Goal: Task Accomplishment & Management: Manage account settings

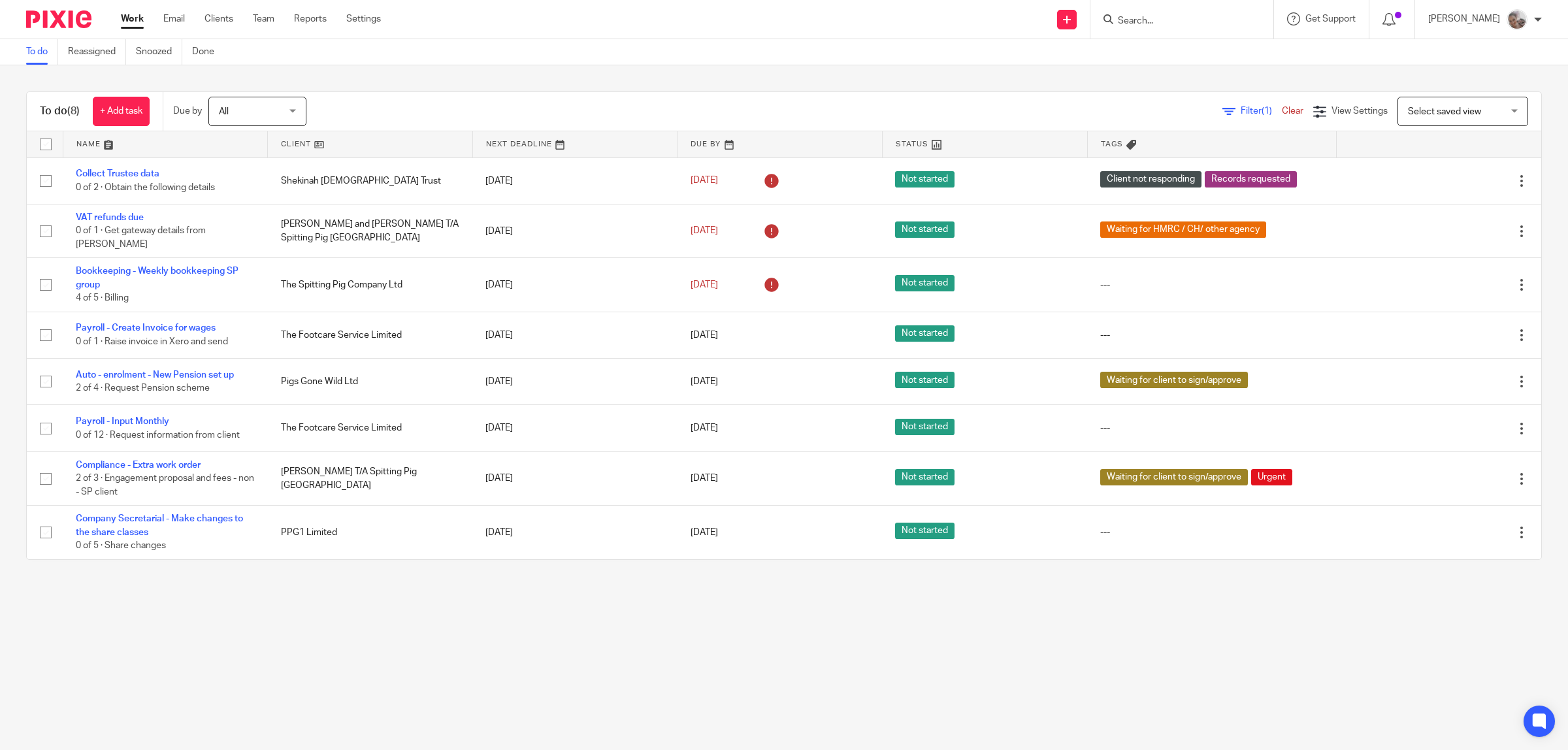
drag, startPoint x: 1145, startPoint y: 28, endPoint x: 1150, endPoint y: 22, distance: 7.8
click at [1147, 27] on div at bounding box center [1182, 19] width 183 height 39
click at [1150, 21] on input "Search" at bounding box center [1176, 22] width 118 height 12
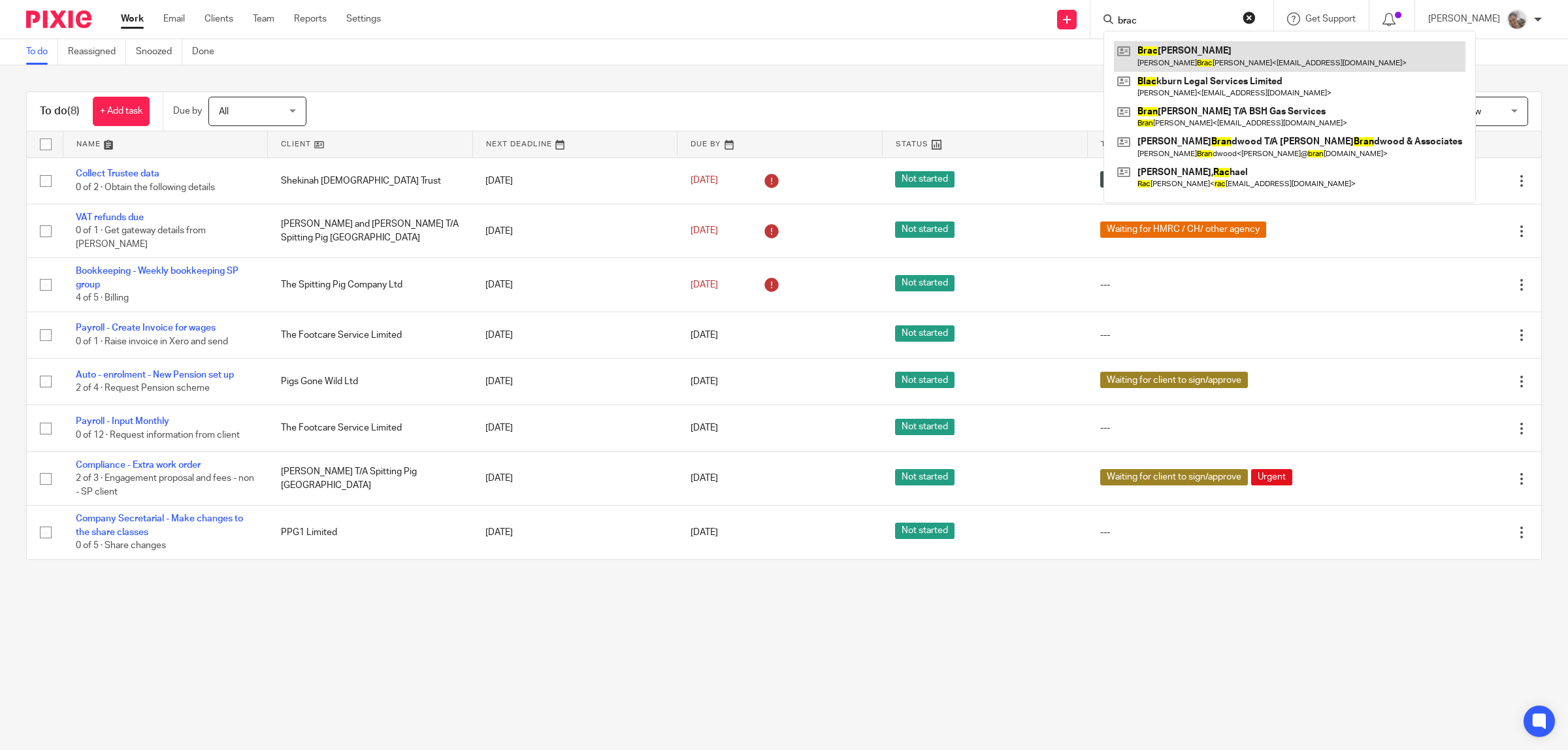
type input "brac"
click at [1185, 56] on link at bounding box center [1290, 56] width 351 height 30
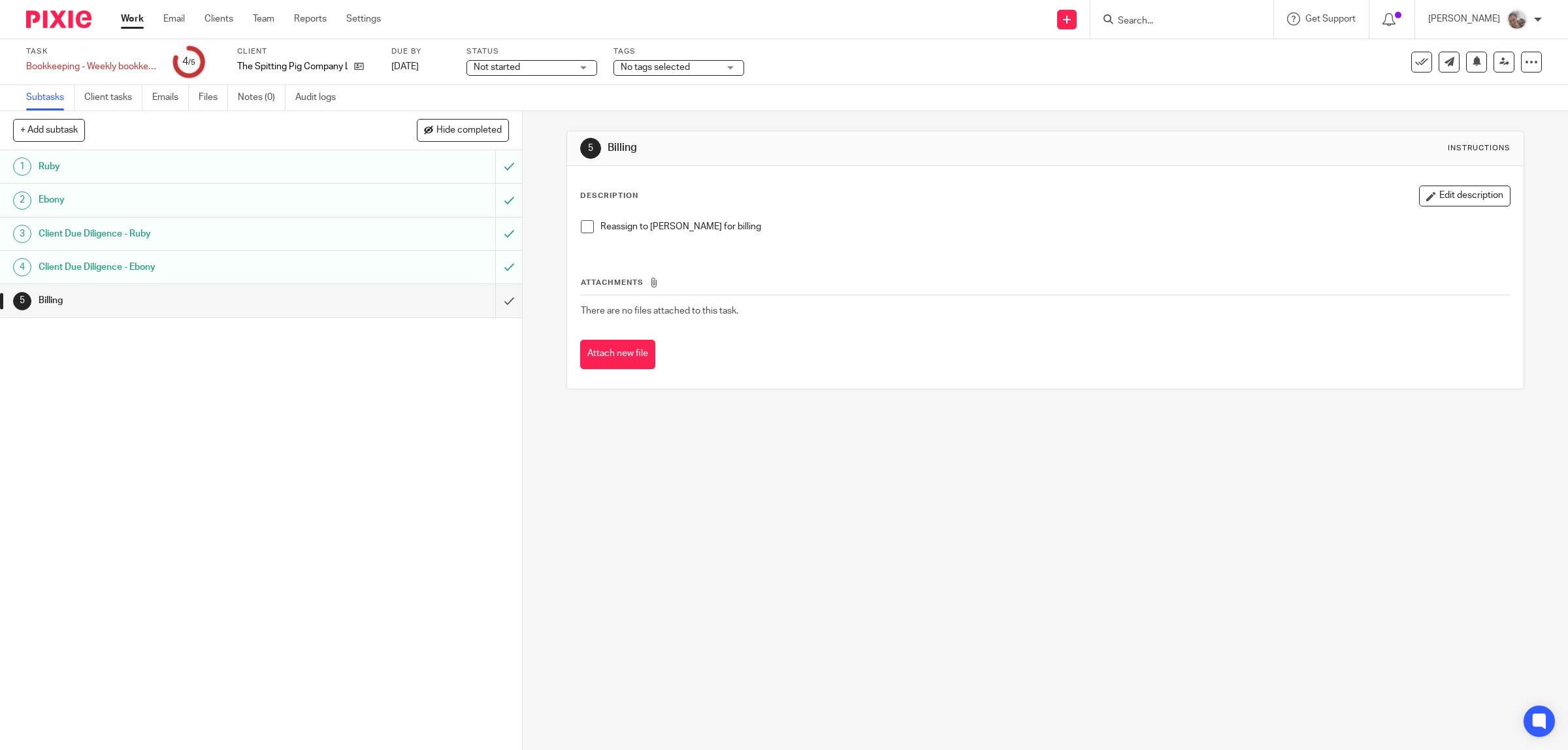
click at [115, 261] on h1 "Client Due Diligence - Ebony" at bounding box center [186, 267] width 296 height 19
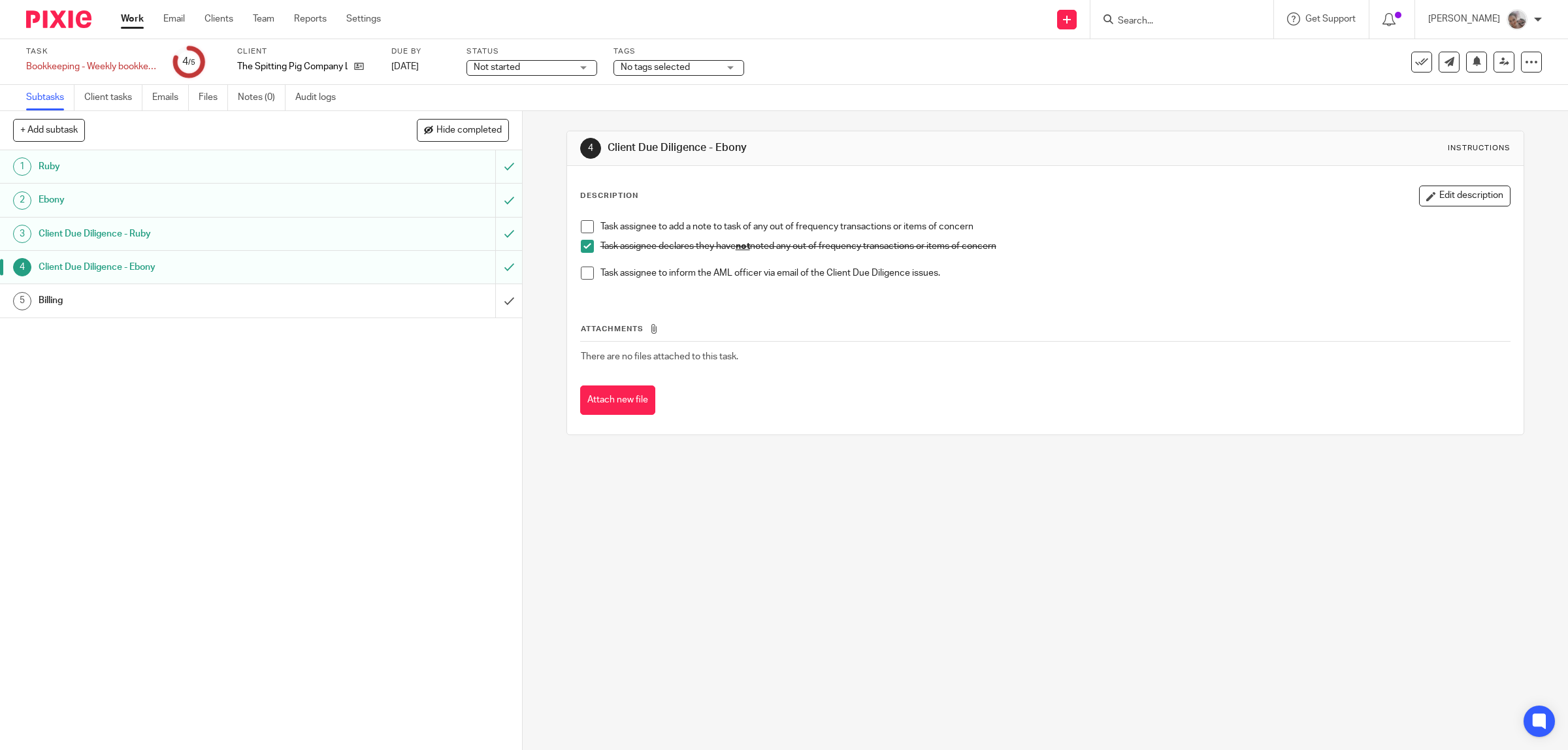
click at [98, 271] on h1 "Client Due Diligence - Ebony" at bounding box center [186, 267] width 296 height 19
drag, startPoint x: 0, startPoint y: 0, endPoint x: 98, endPoint y: 271, distance: 288.2
click at [98, 271] on h1 "Client Due Diligence - Ebony" at bounding box center [186, 267] width 296 height 19
click at [66, 264] on h1 "Client Due Diligence - Ebony" at bounding box center [186, 267] width 296 height 19
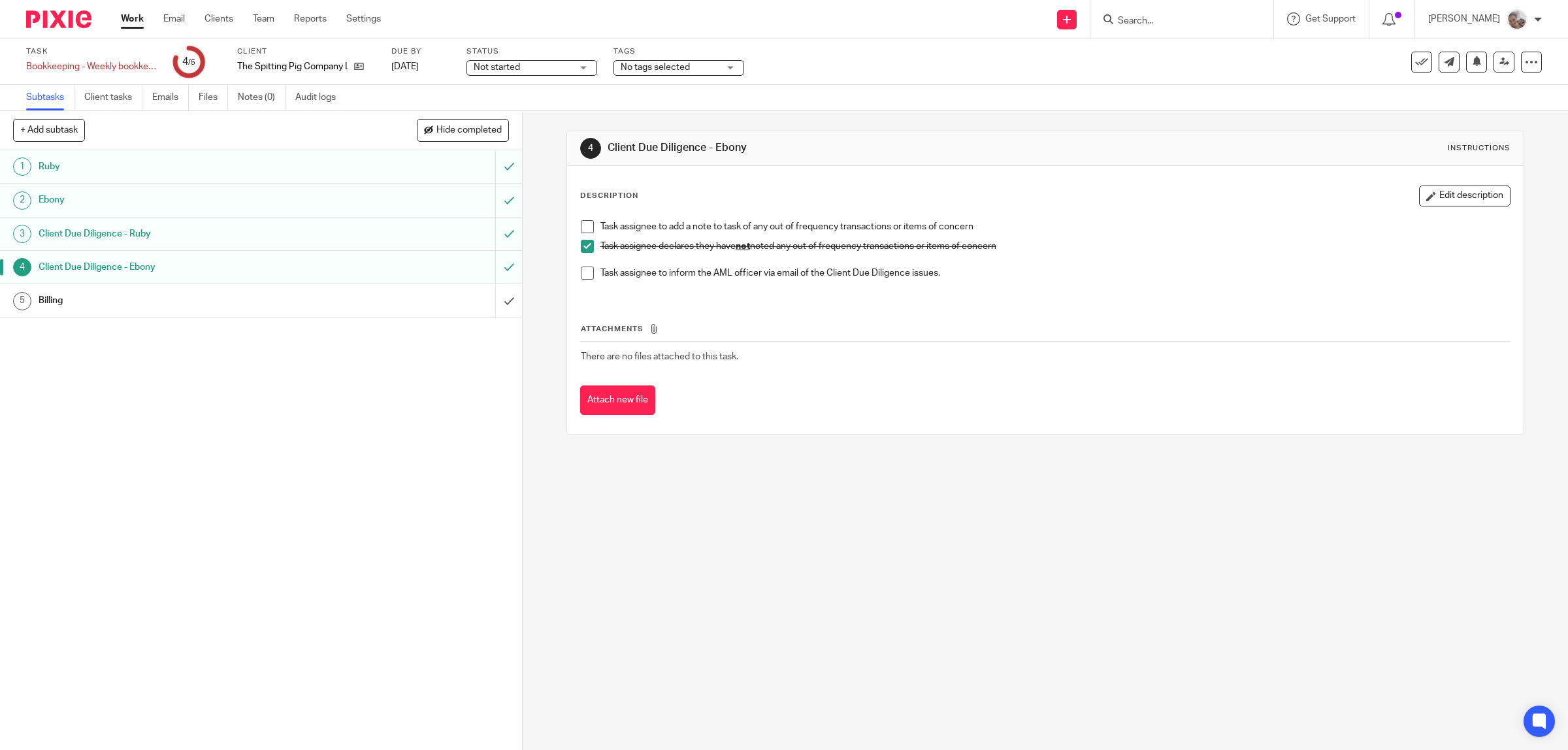
click at [74, 206] on h1 "Ebony" at bounding box center [186, 200] width 296 height 19
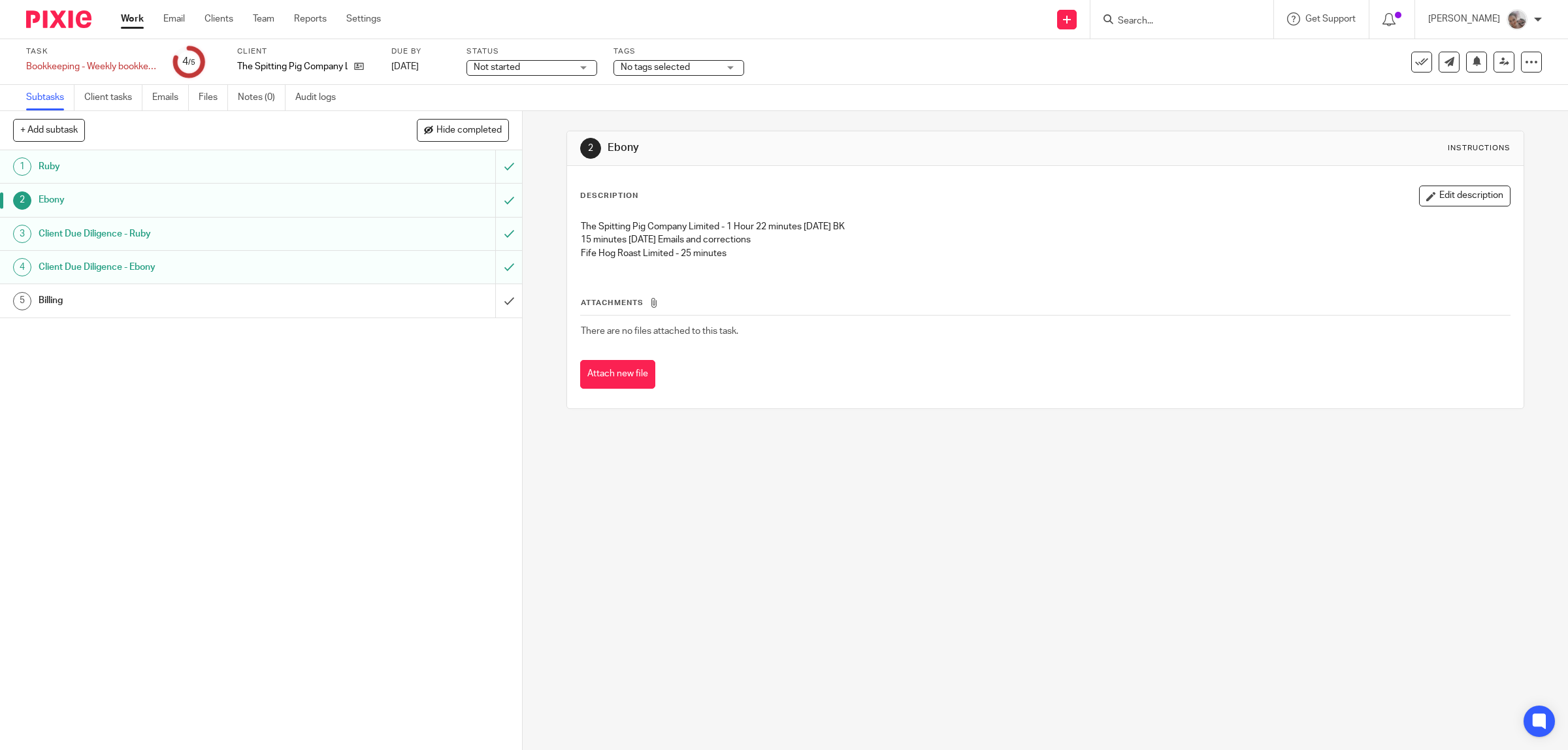
click at [142, 298] on h1 "Billing" at bounding box center [186, 300] width 296 height 19
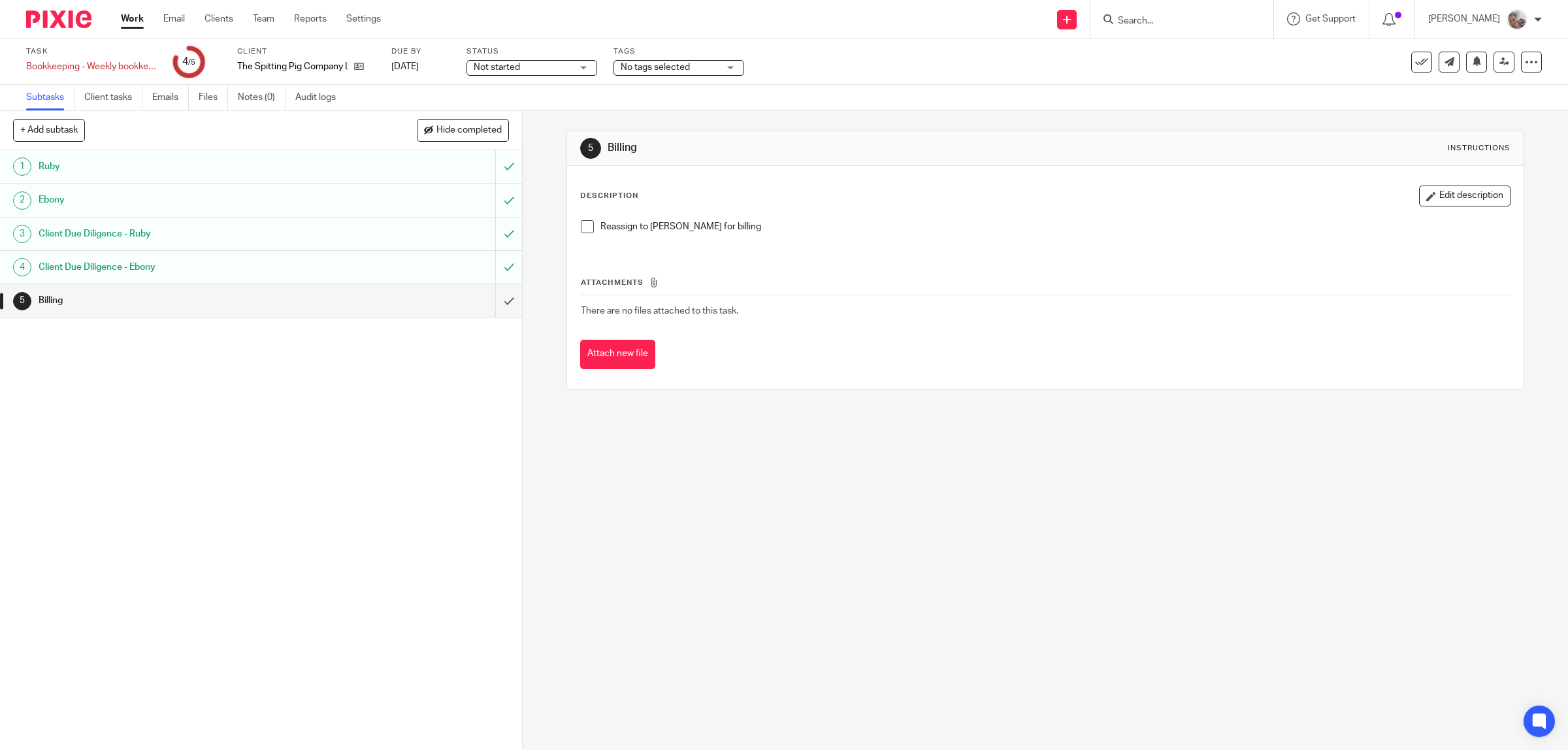
click at [584, 229] on span at bounding box center [587, 227] width 13 height 13
click at [488, 302] on input "submit" at bounding box center [261, 301] width 522 height 33
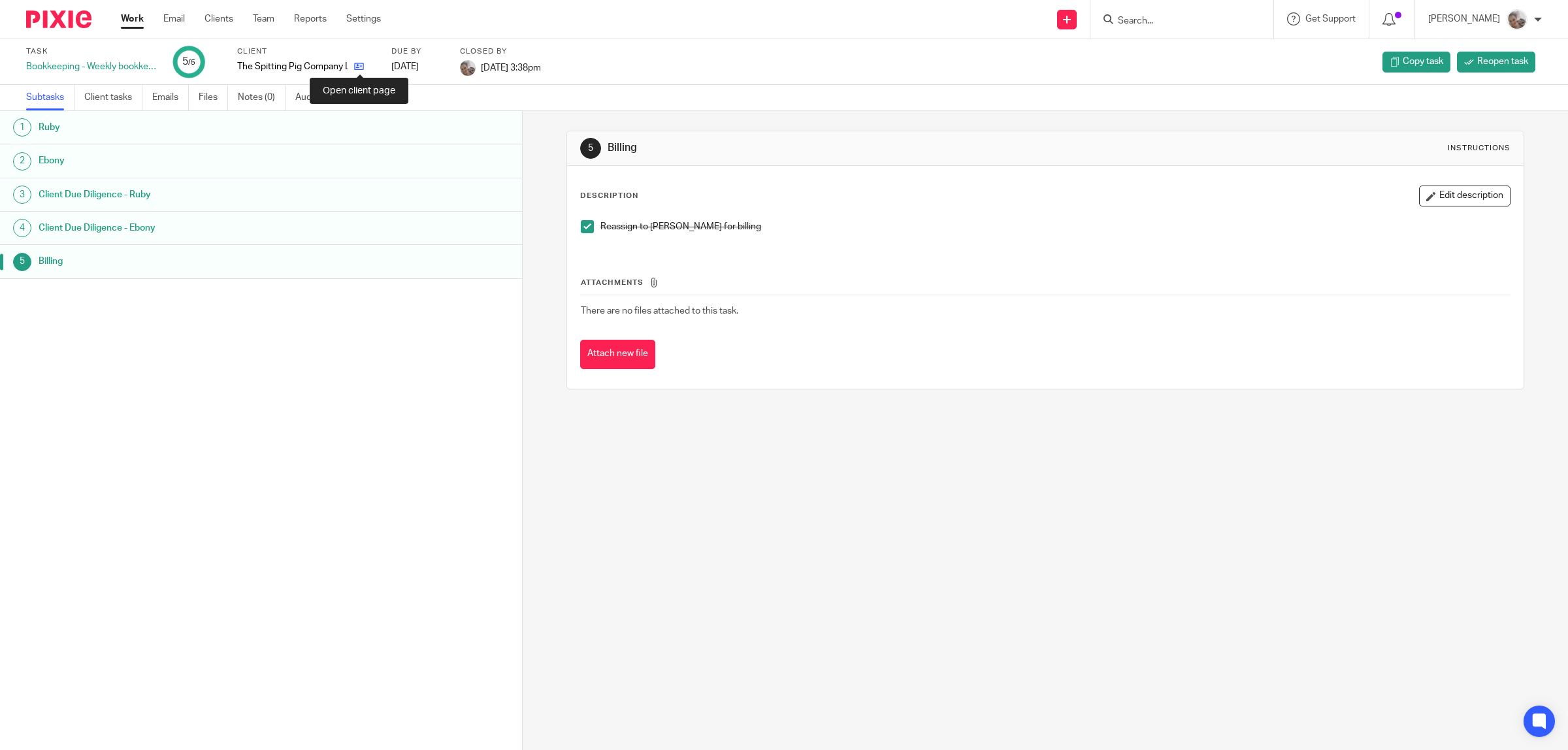
click at [360, 63] on icon at bounding box center [359, 66] width 10 height 10
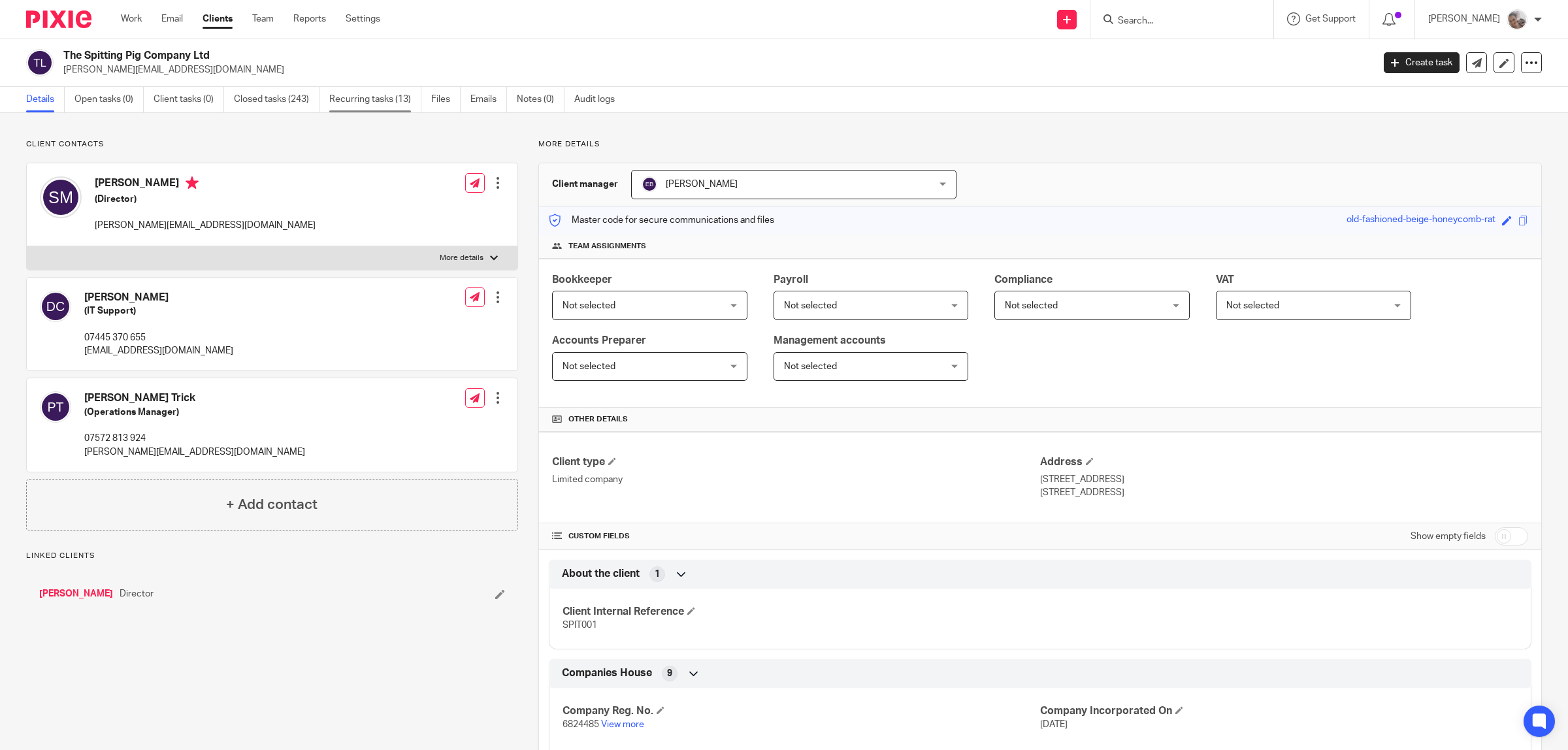
click at [380, 98] on link "Recurring tasks (13)" at bounding box center [375, 100] width 92 height 25
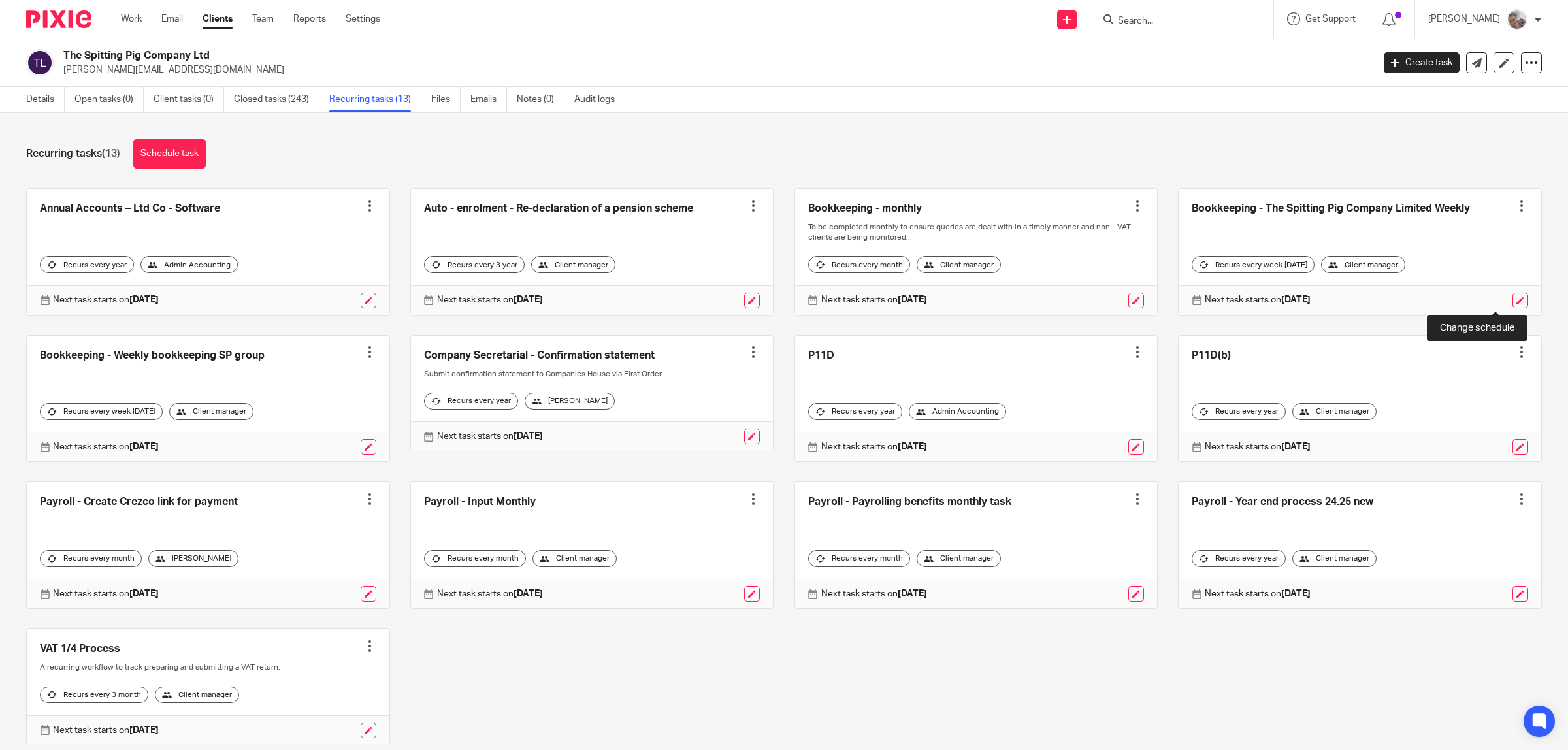
click at [1512, 302] on link at bounding box center [1520, 300] width 16 height 16
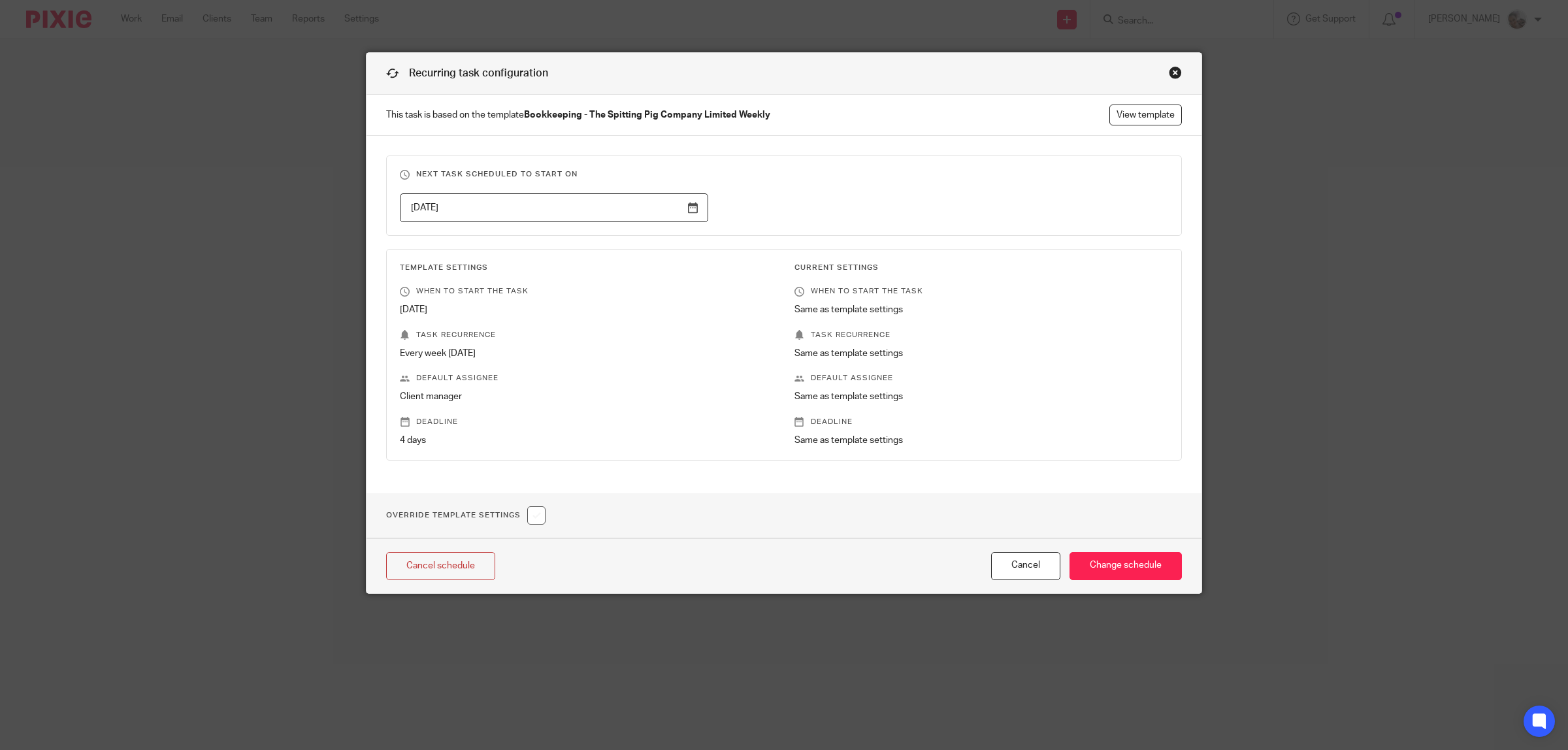
click at [1171, 72] on div "Close this dialog window" at bounding box center [1176, 73] width 13 height 13
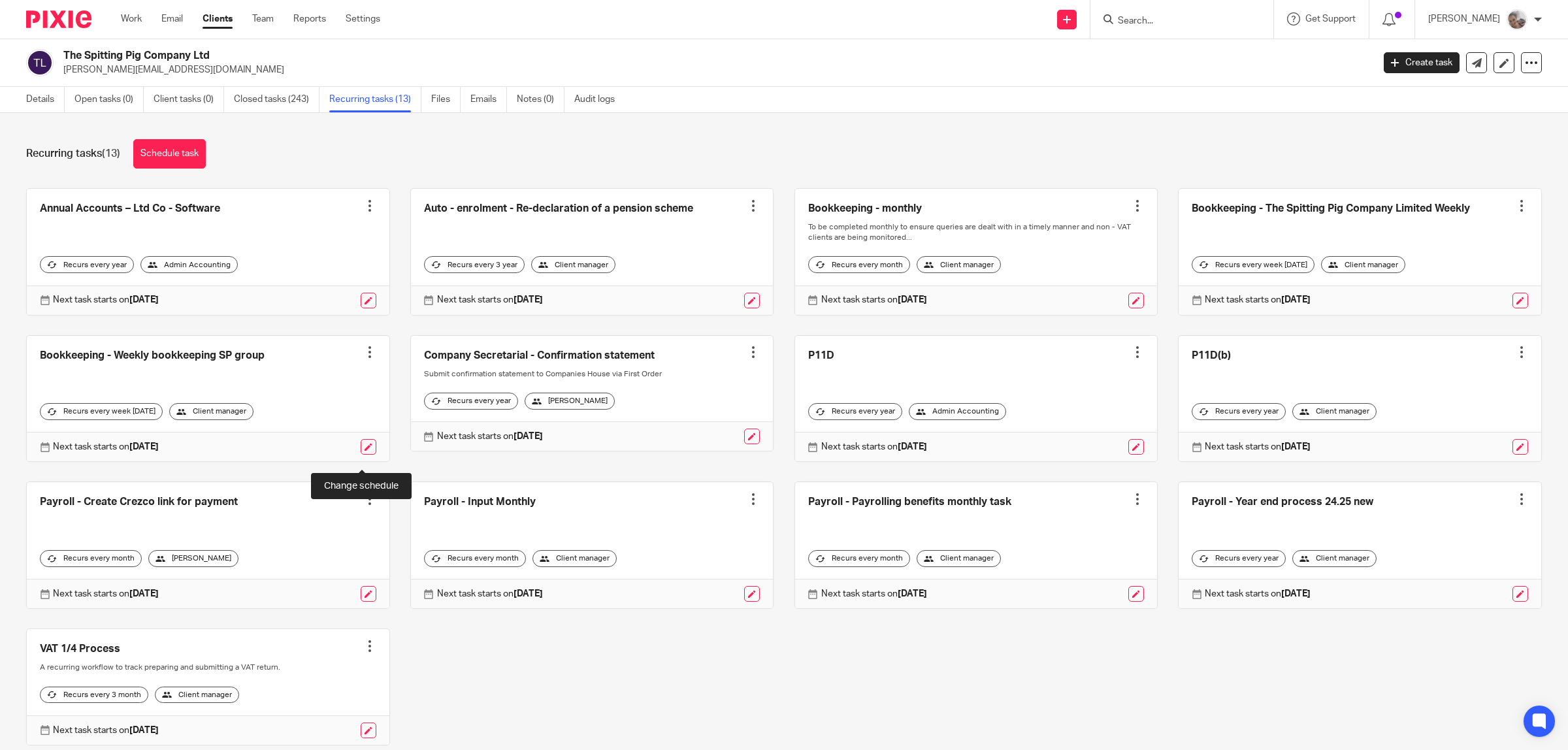
click at [366, 455] on link at bounding box center [368, 447] width 16 height 16
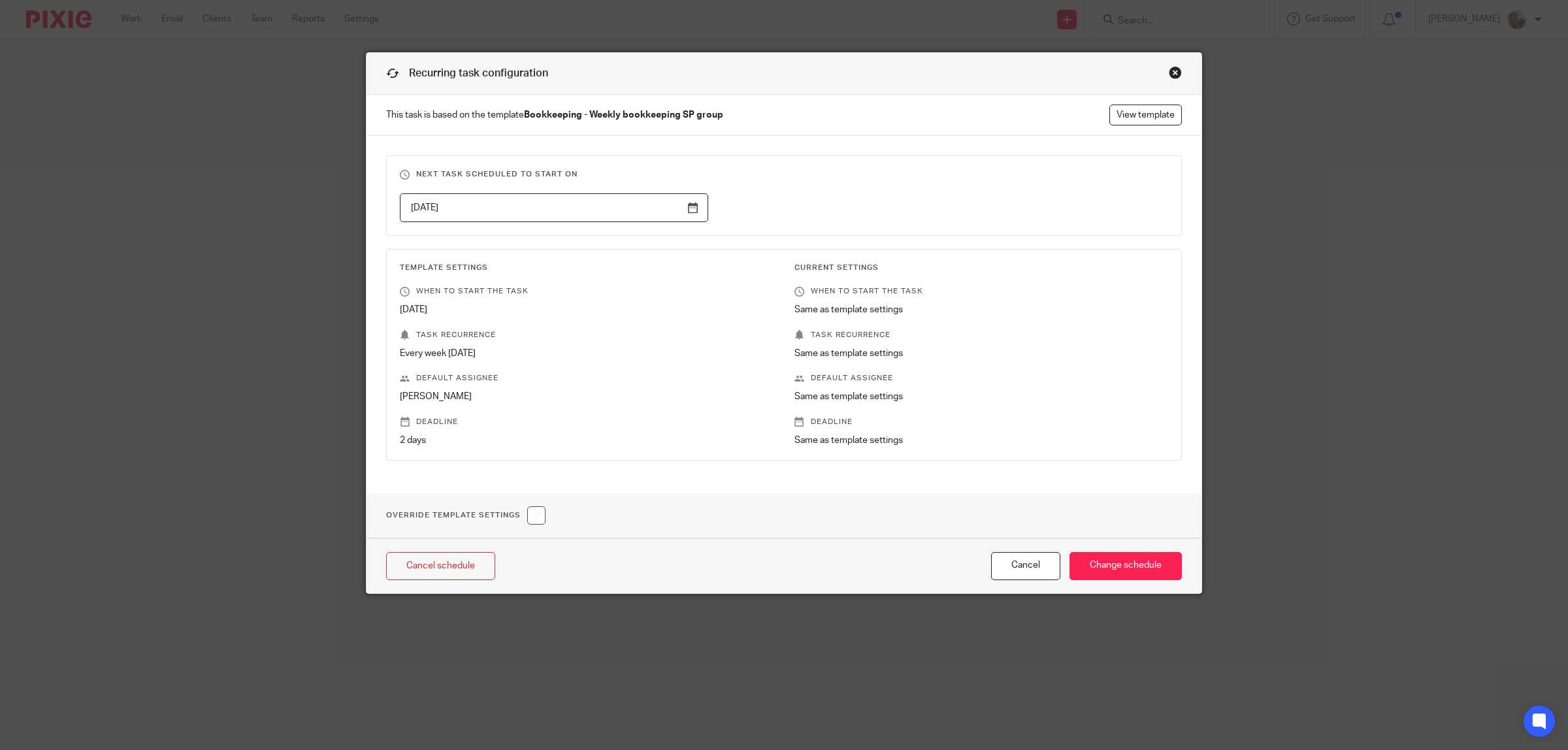
click at [536, 518] on input "checkbox" at bounding box center [536, 515] width 19 height 19
checkbox input "true"
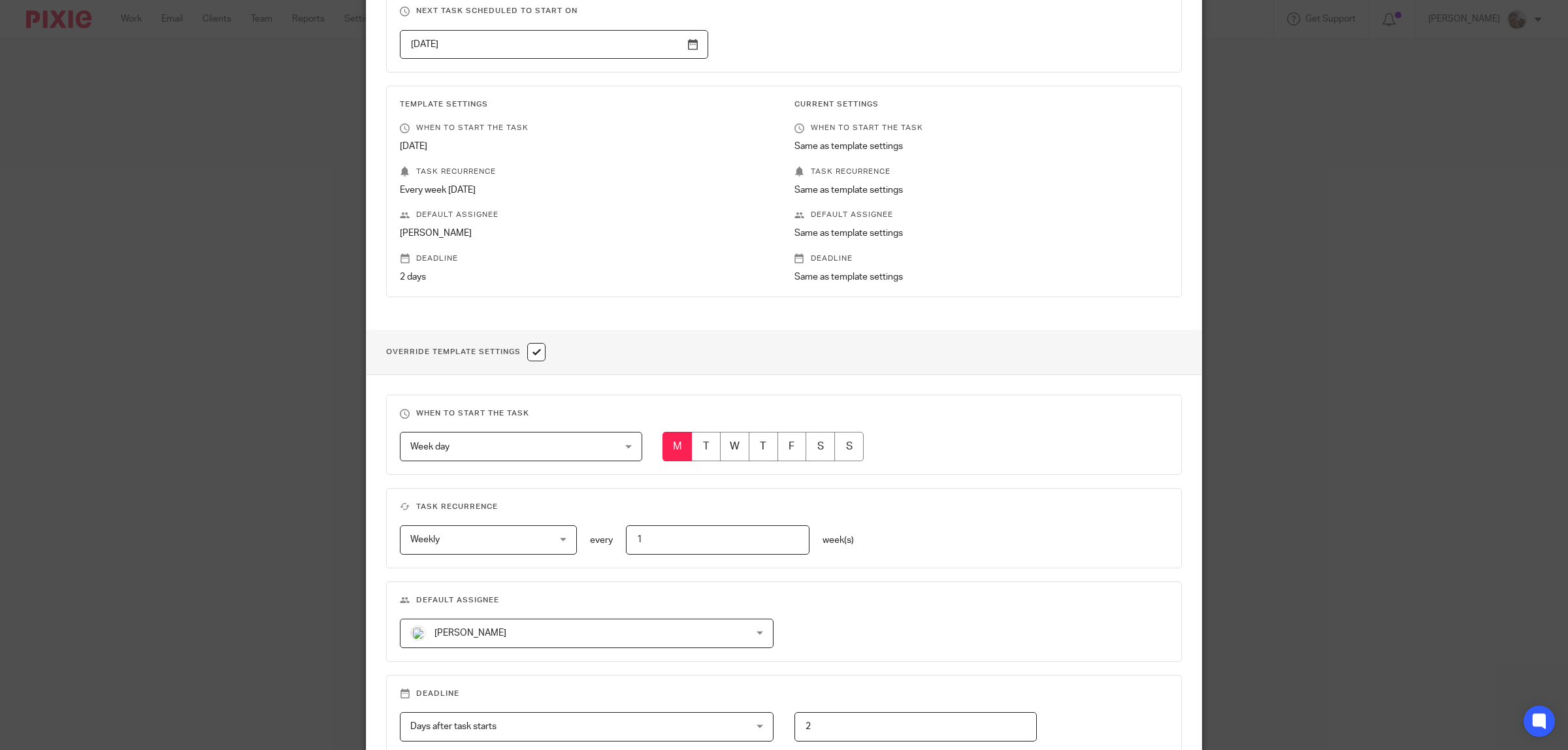
scroll to position [245, 0]
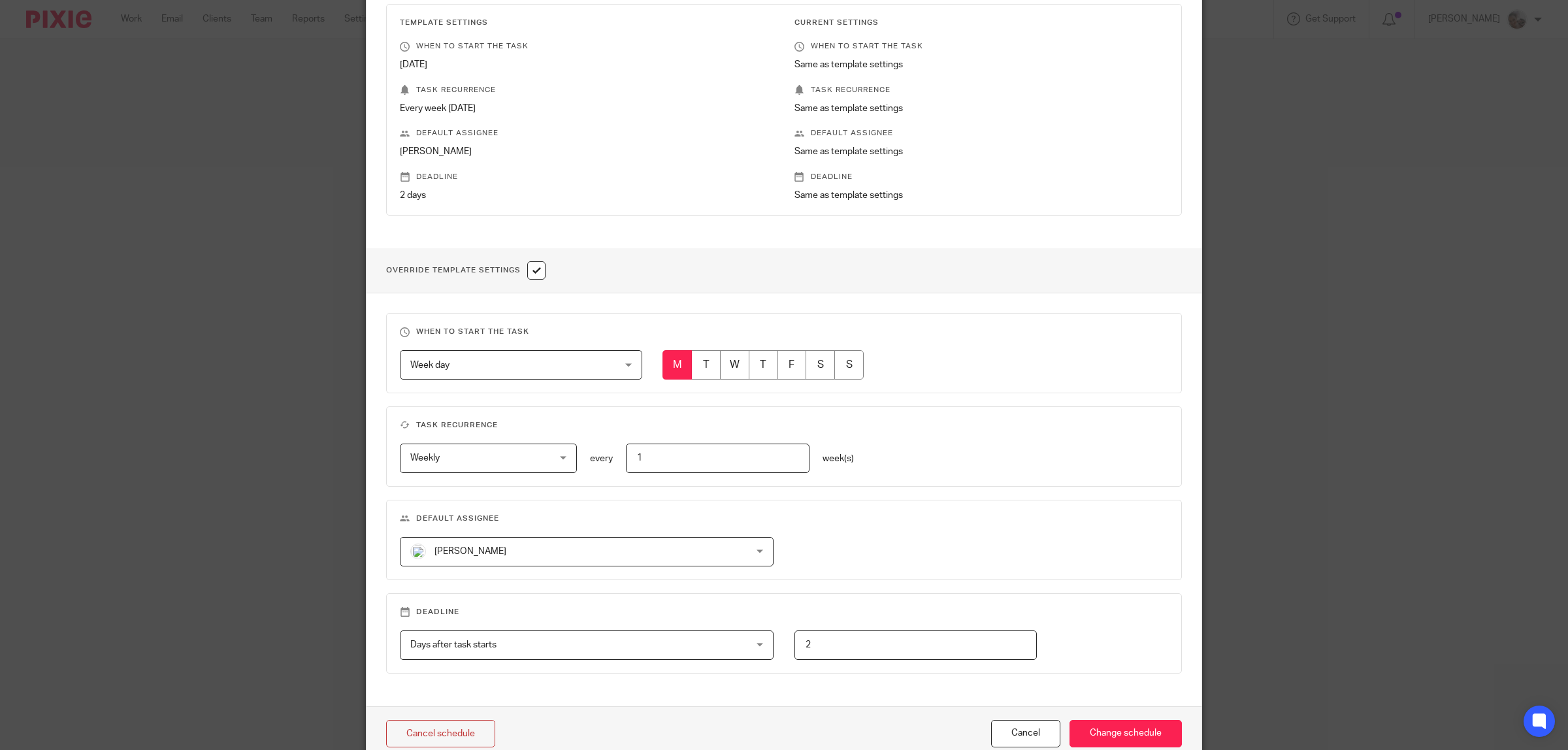
click at [534, 544] on span "[PERSON_NAME]" at bounding box center [555, 551] width 290 height 28
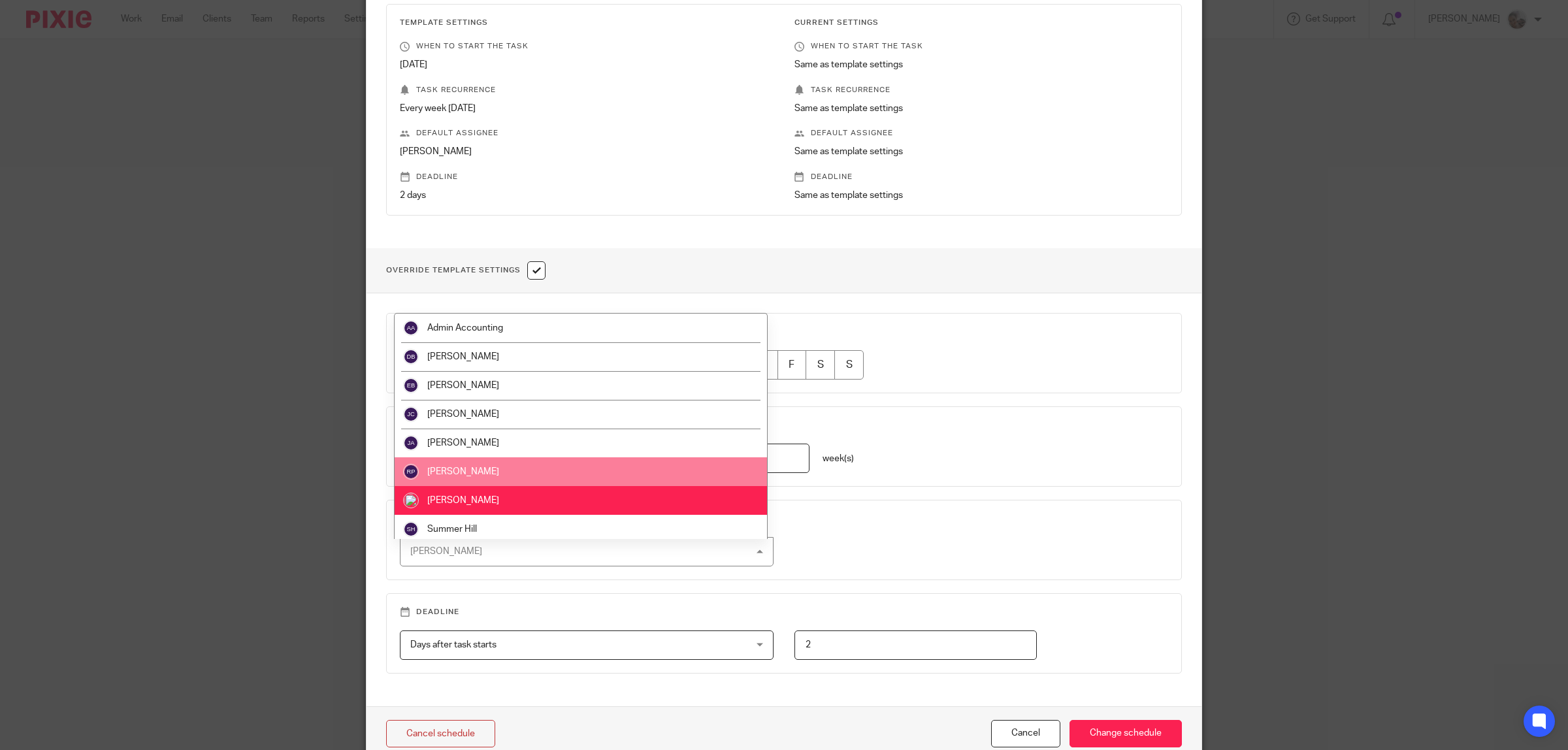
click at [501, 471] on li "Ruby Price" at bounding box center [581, 471] width 372 height 29
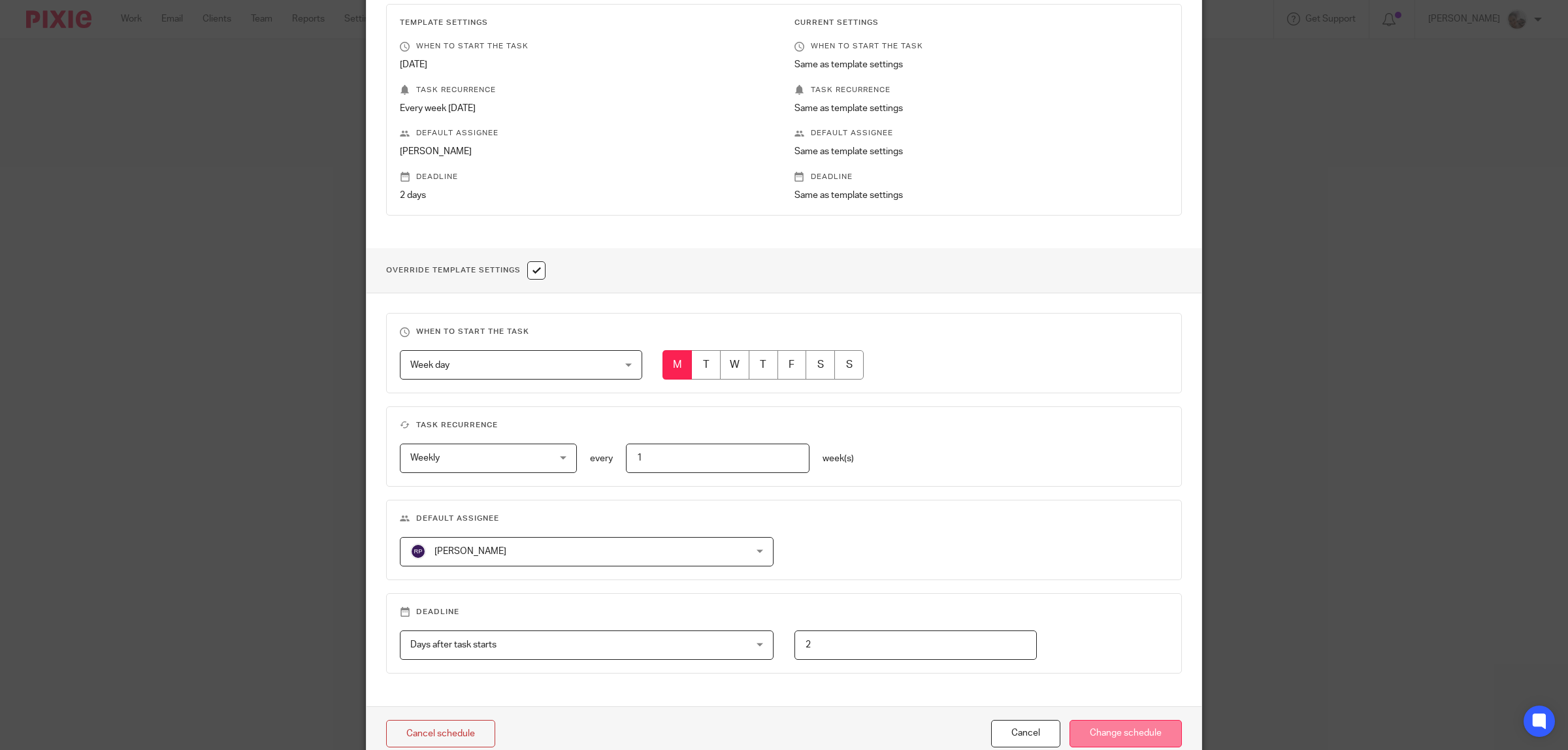
click at [1109, 732] on input "Change schedule" at bounding box center [1125, 734] width 112 height 28
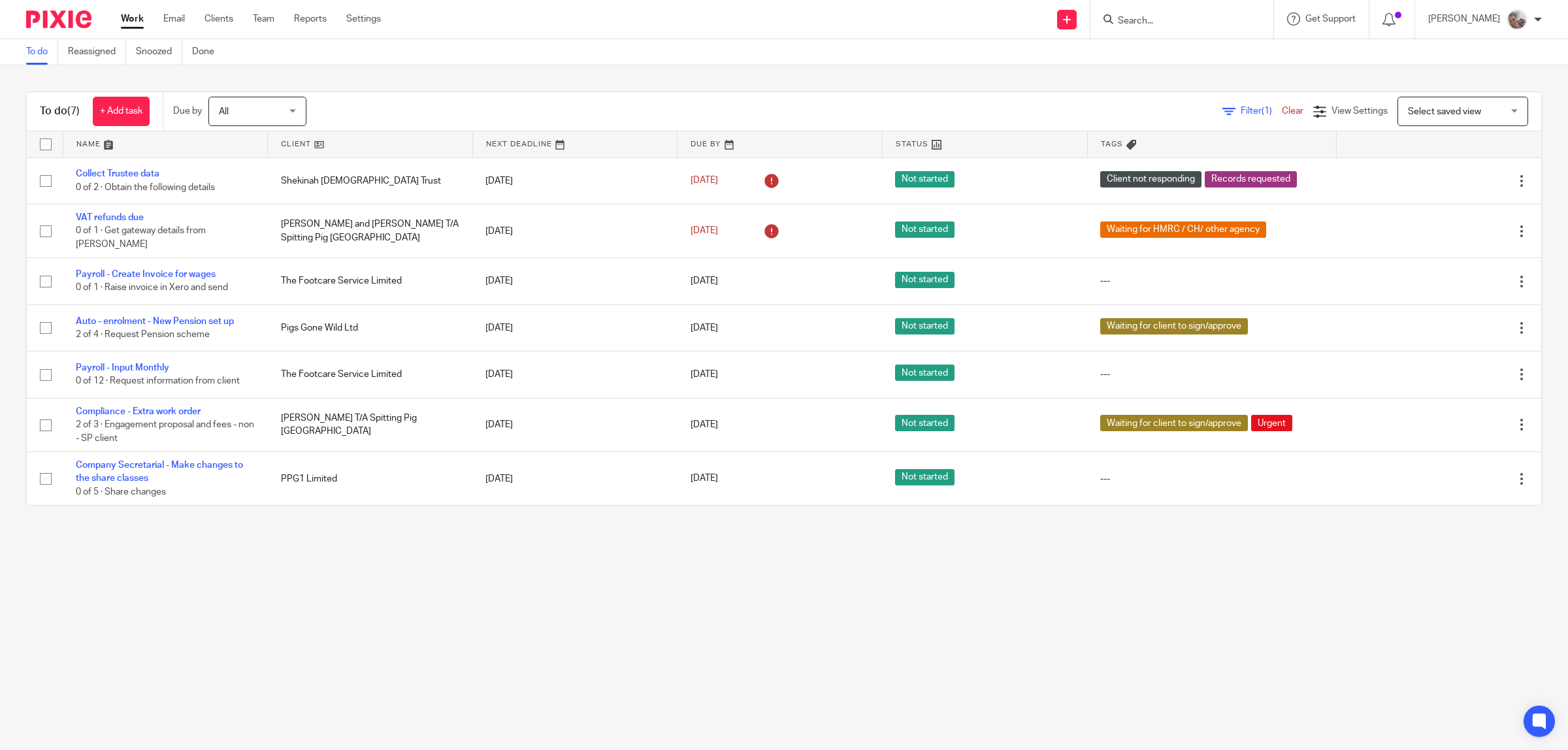
click at [1202, 23] on input "Search" at bounding box center [1176, 22] width 118 height 12
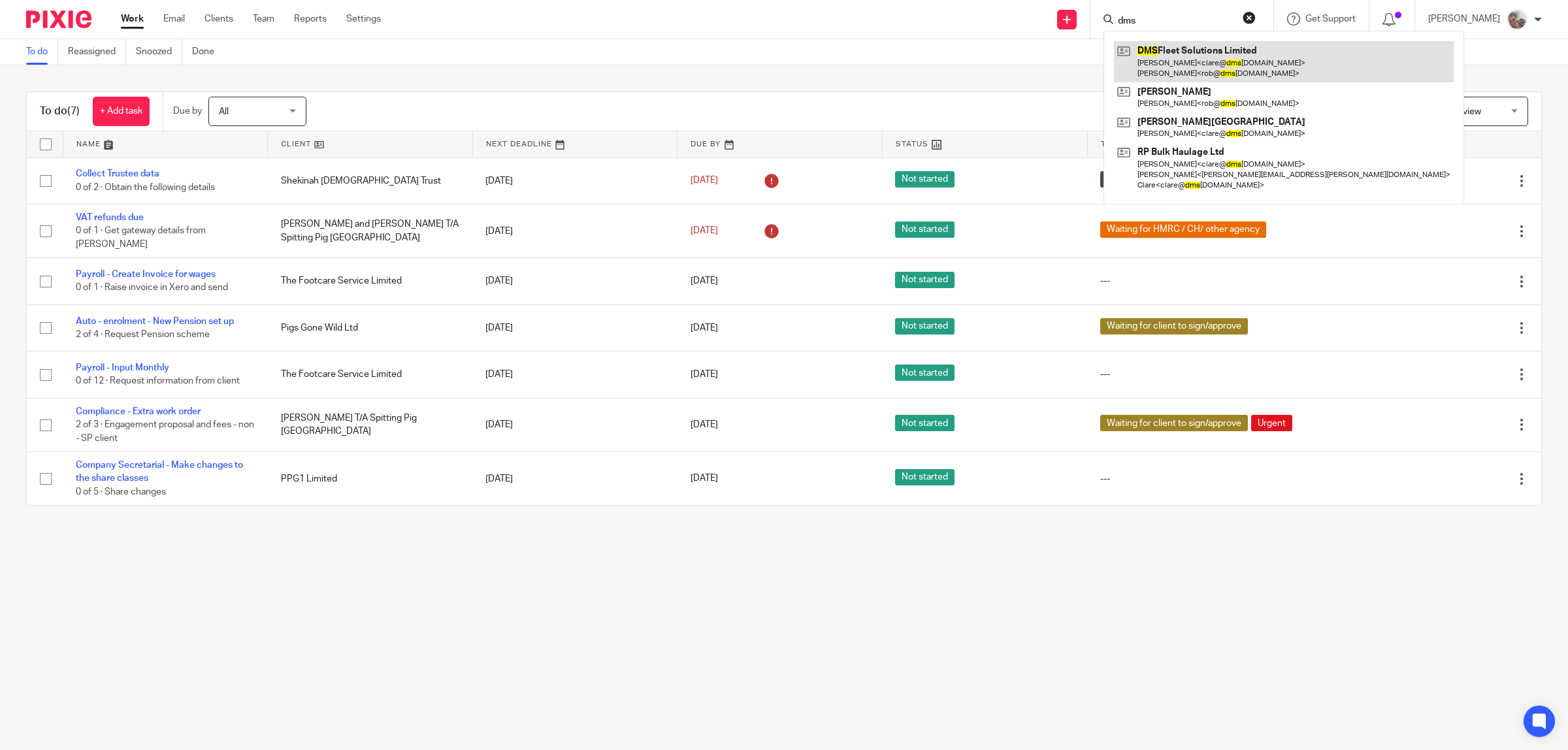
type input "dms"
click at [1208, 53] on link at bounding box center [1284, 61] width 340 height 40
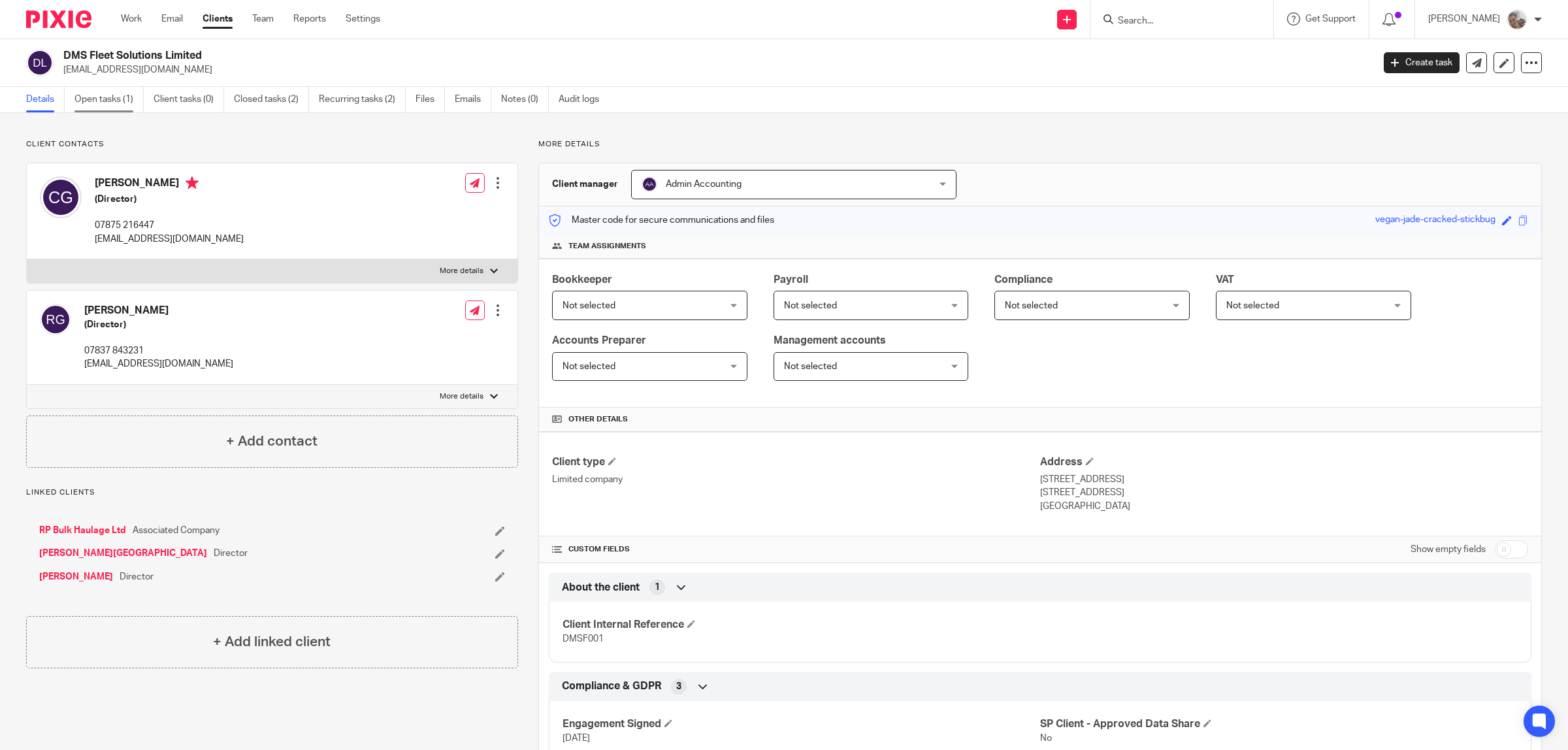
click at [104, 93] on link "Open tasks (1)" at bounding box center [109, 100] width 69 height 25
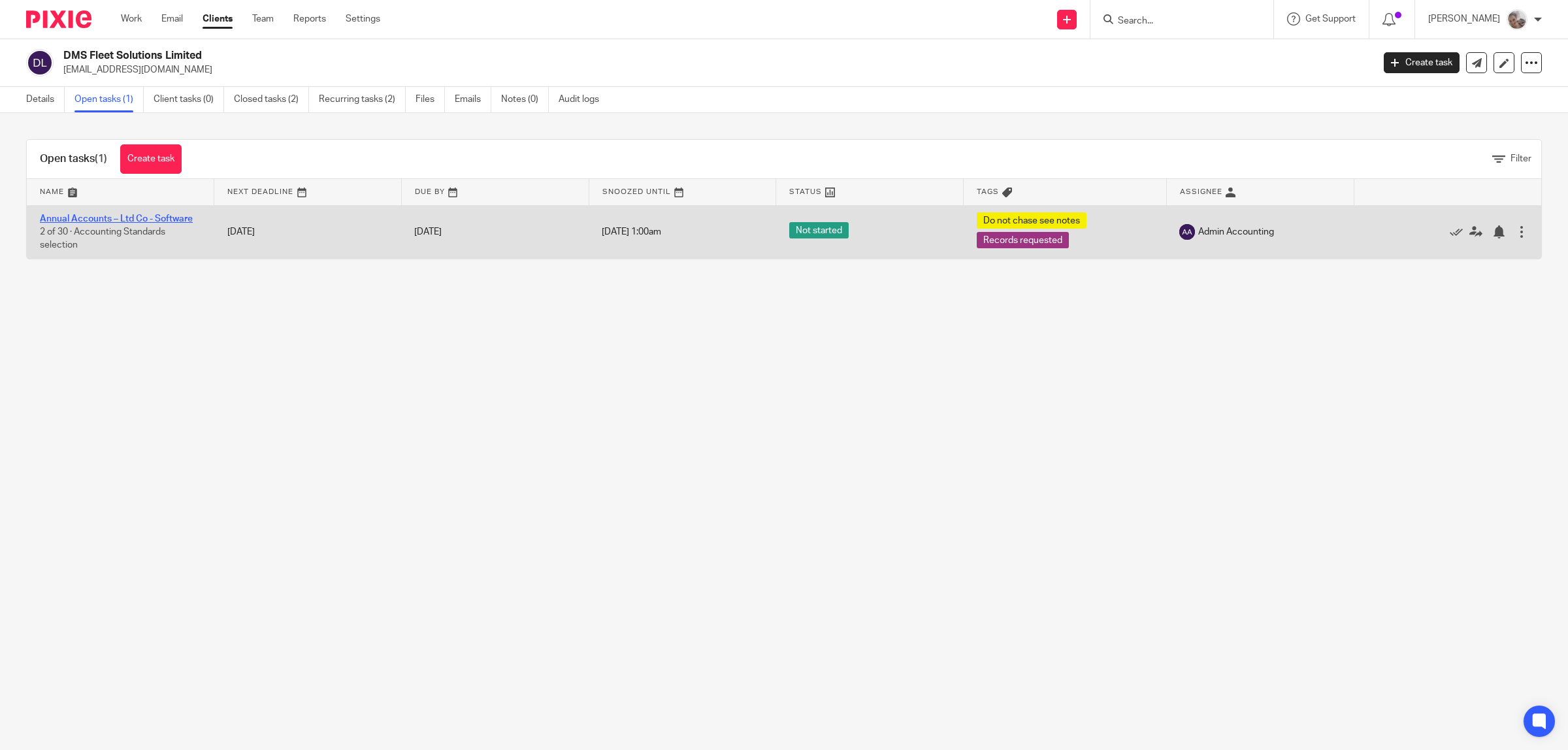
click at [141, 219] on link "Annual Accounts – Ltd Co - Software" at bounding box center [116, 219] width 153 height 9
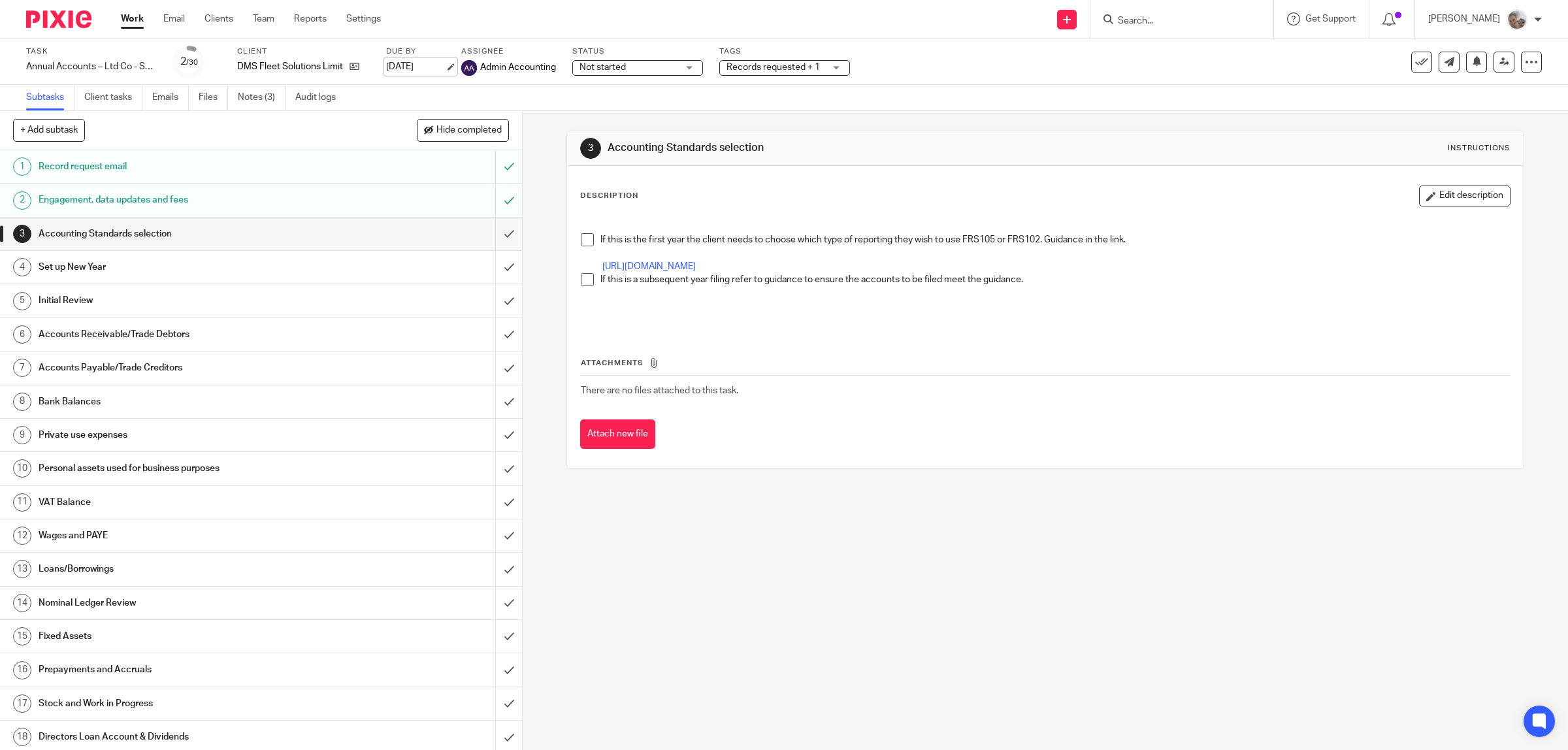
click at [409, 69] on link "29 Oct 2025" at bounding box center [415, 67] width 59 height 13
click at [768, 70] on span "Records requested + 1" at bounding box center [773, 67] width 93 height 9
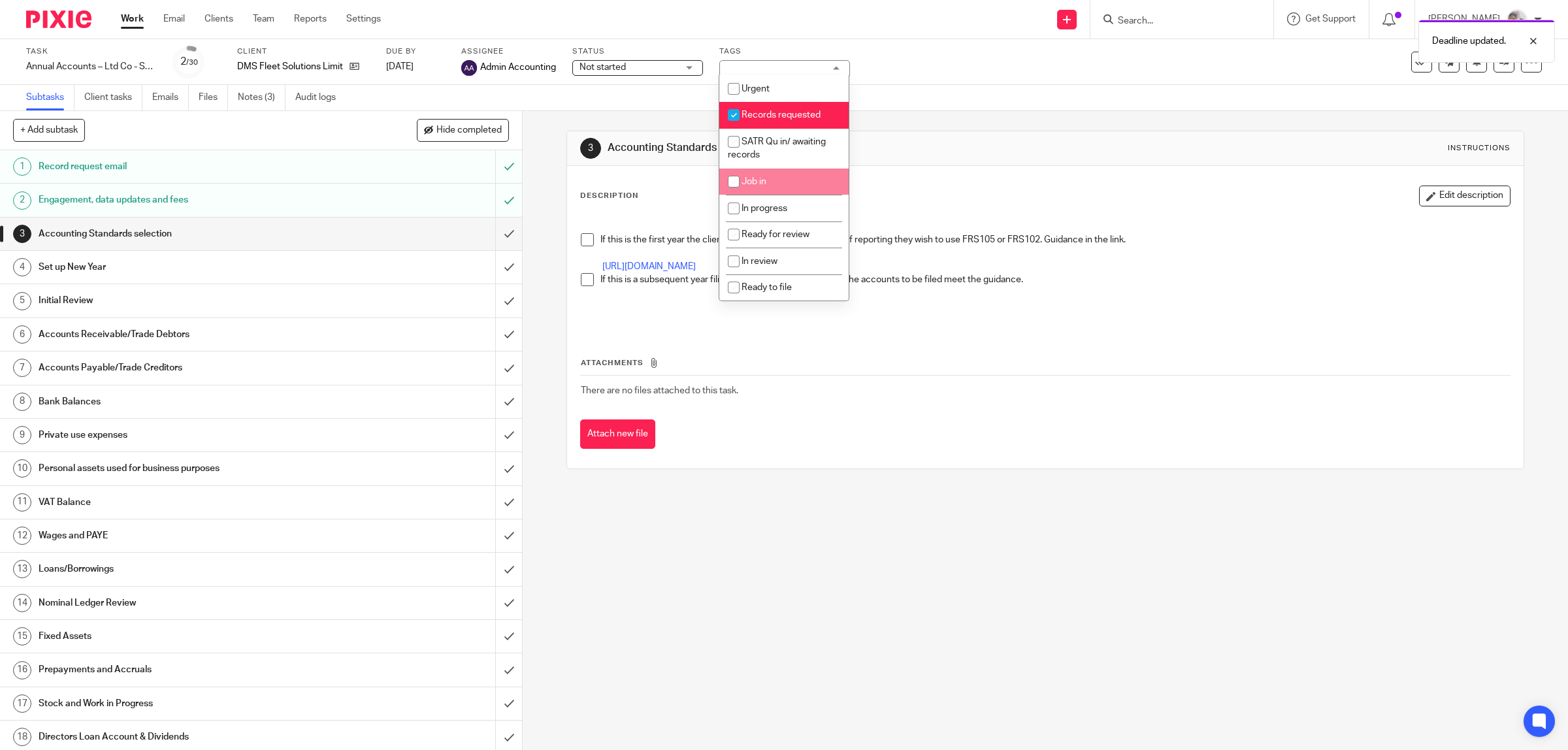
click at [762, 170] on li "Job in" at bounding box center [784, 182] width 130 height 27
checkbox input "true"
click at [761, 115] on span "Records requested" at bounding box center [781, 115] width 79 height 9
checkbox input "false"
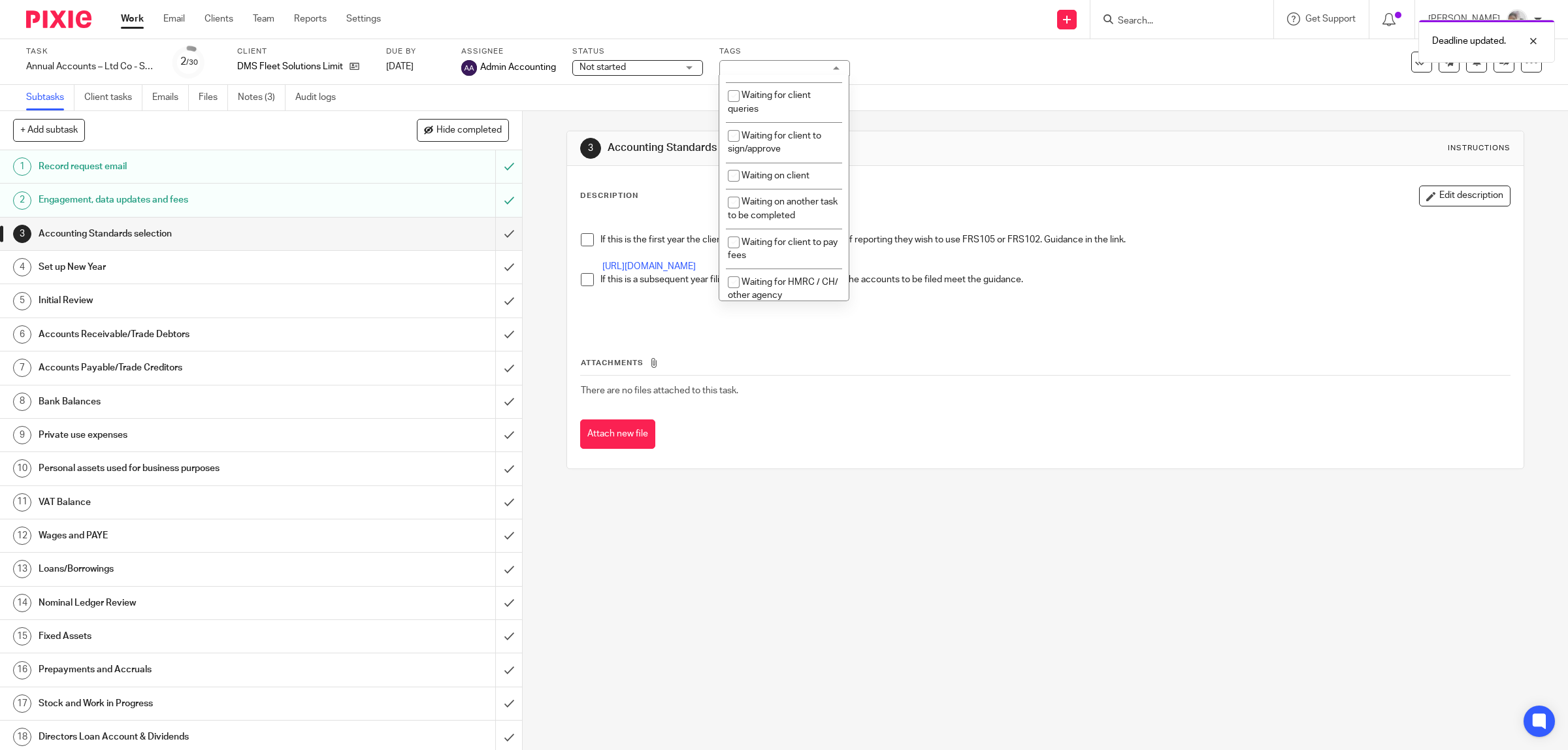
scroll to position [327, 0]
click at [766, 238] on span "Do not chase see notes" at bounding box center [790, 241] width 97 height 9
checkbox input "false"
click at [893, 490] on div "3 Accounting Standards selection Instructions Description Edit description If t…" at bounding box center [1045, 430] width 1045 height 639
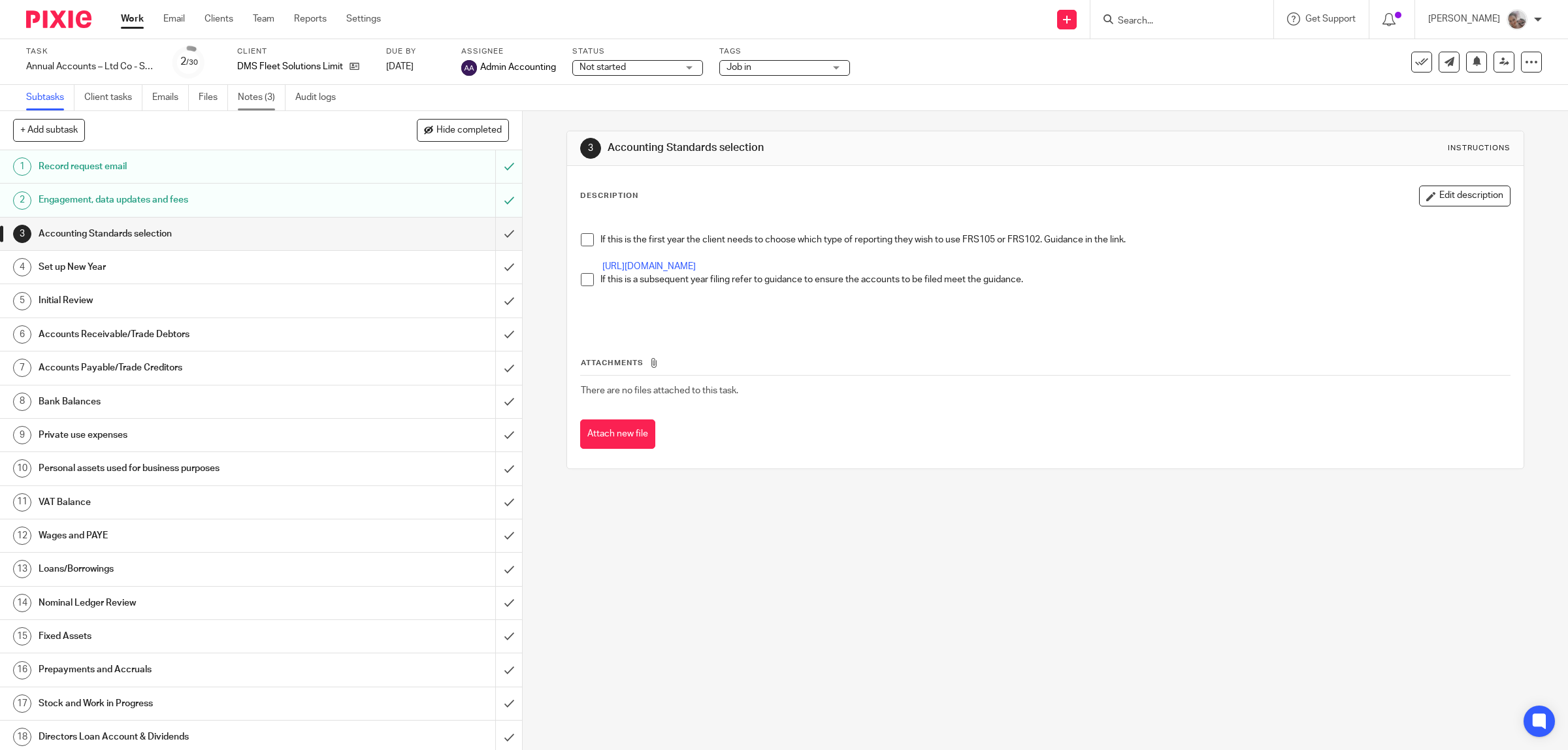
click at [249, 100] on link "Notes (3)" at bounding box center [261, 98] width 48 height 25
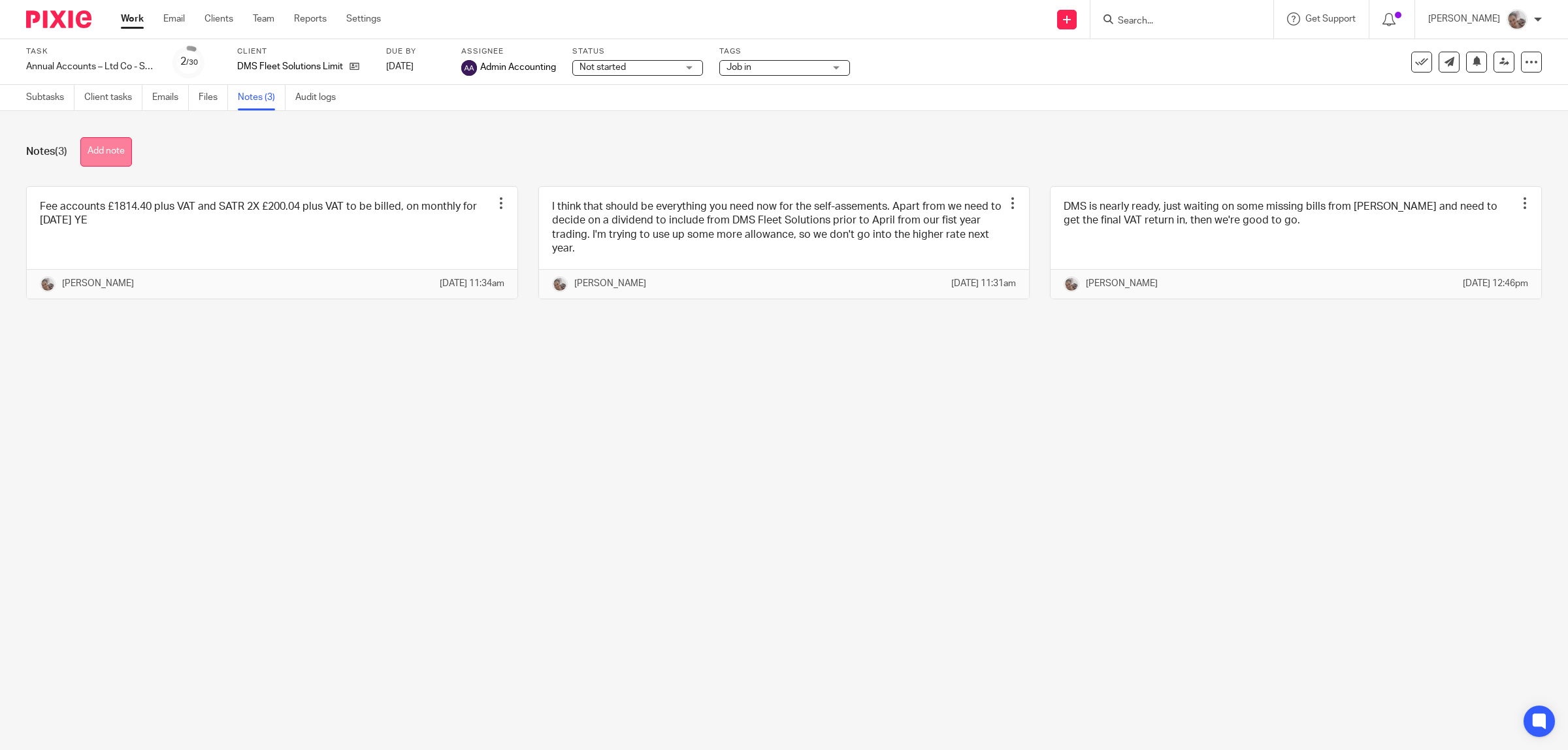
click at [128, 154] on button "Add note" at bounding box center [106, 151] width 51 height 29
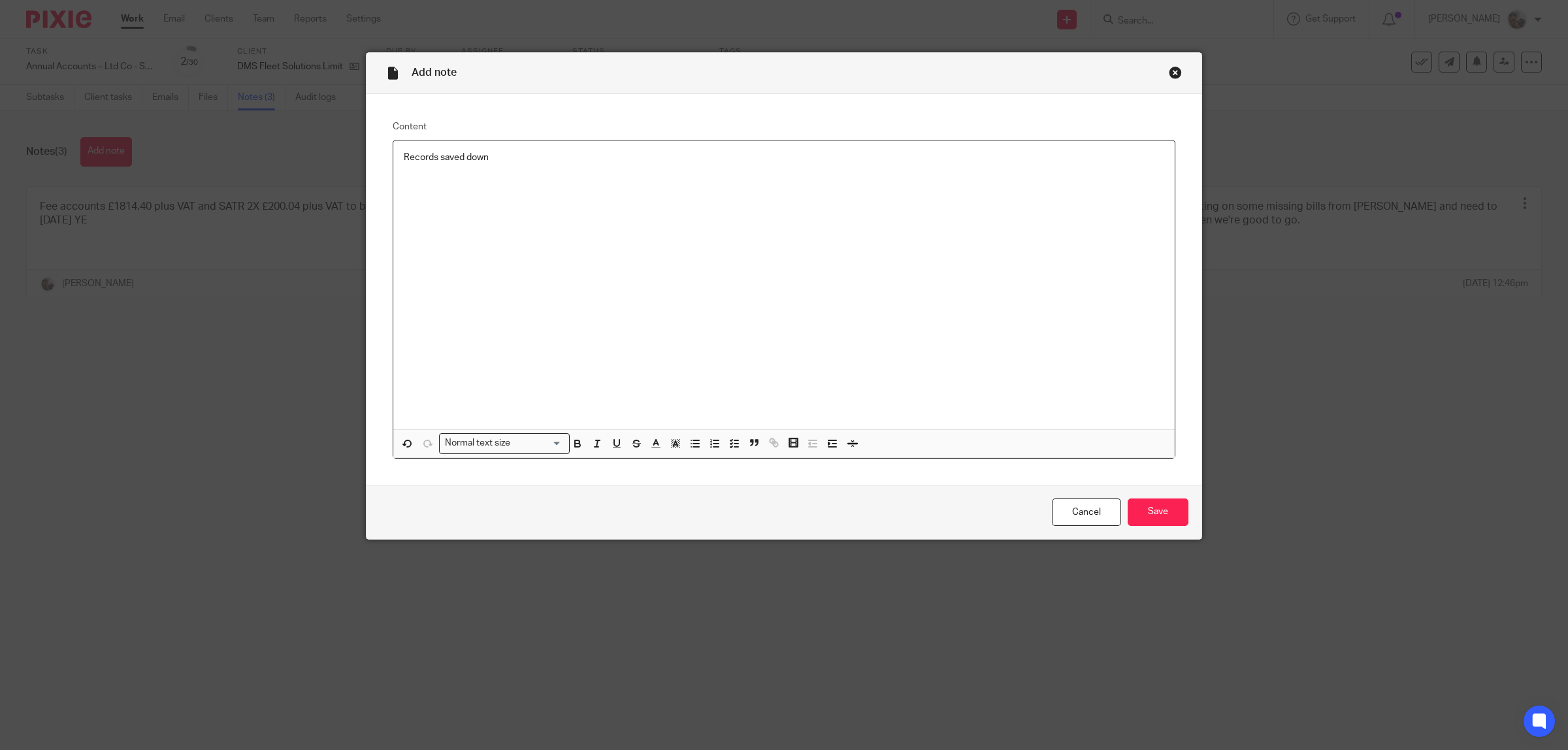
click at [1188, 510] on div "Cancel Save" at bounding box center [783, 512] width 835 height 55
click at [1174, 513] on input "Save" at bounding box center [1159, 513] width 61 height 28
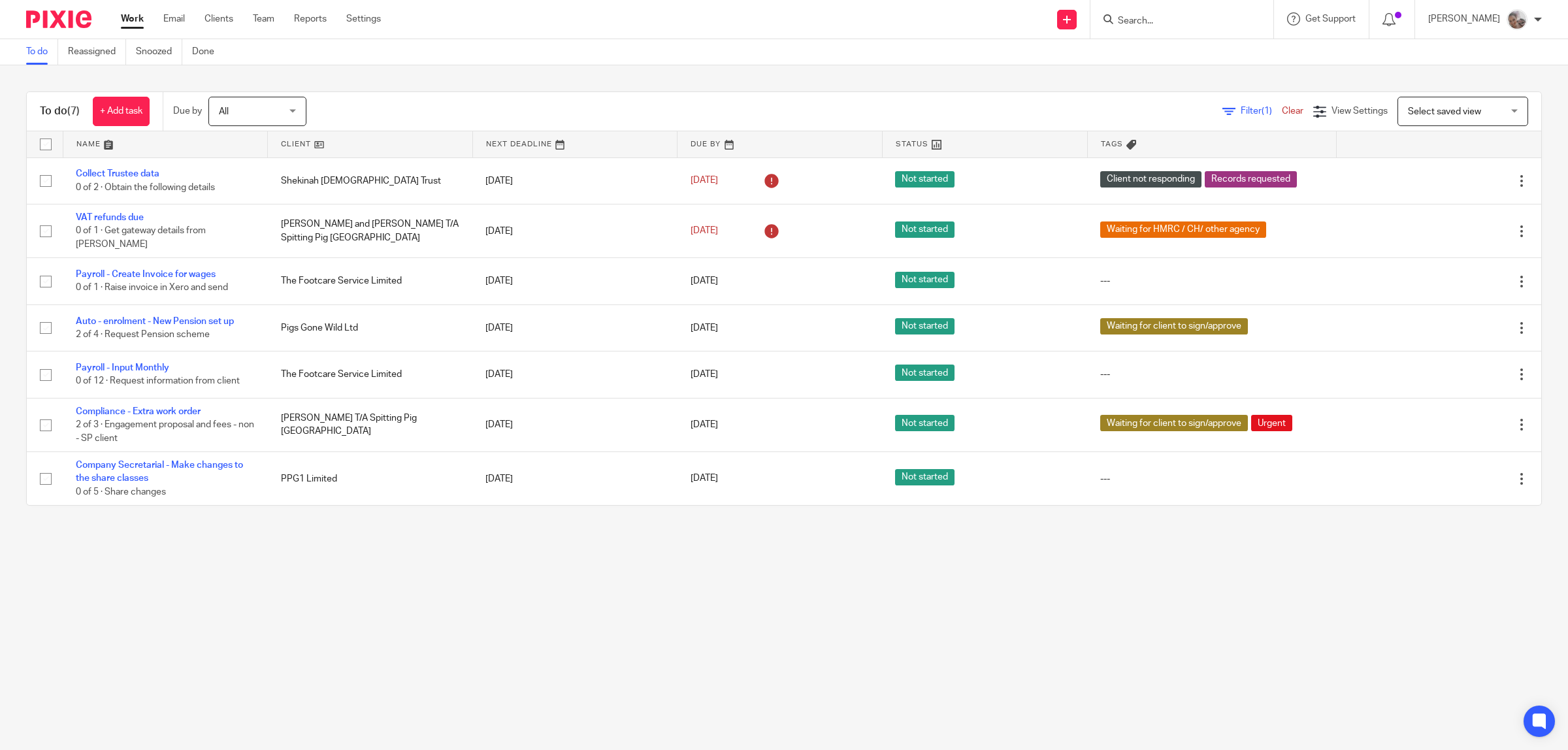
click at [1181, 28] on div at bounding box center [1182, 19] width 183 height 39
click at [1181, 20] on input "Search" at bounding box center [1176, 22] width 118 height 12
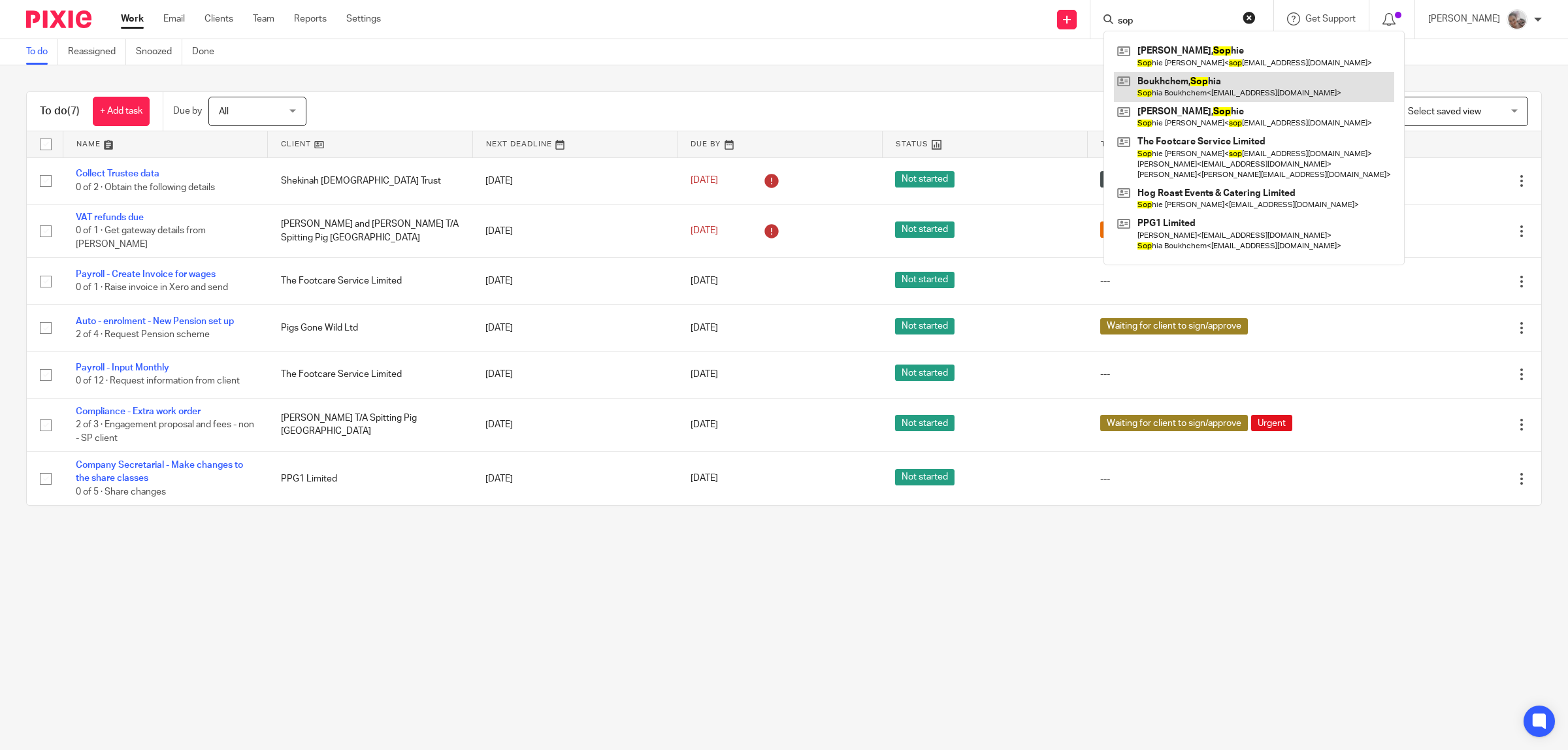
type input "sop"
click at [1193, 79] on link at bounding box center [1254, 87] width 280 height 30
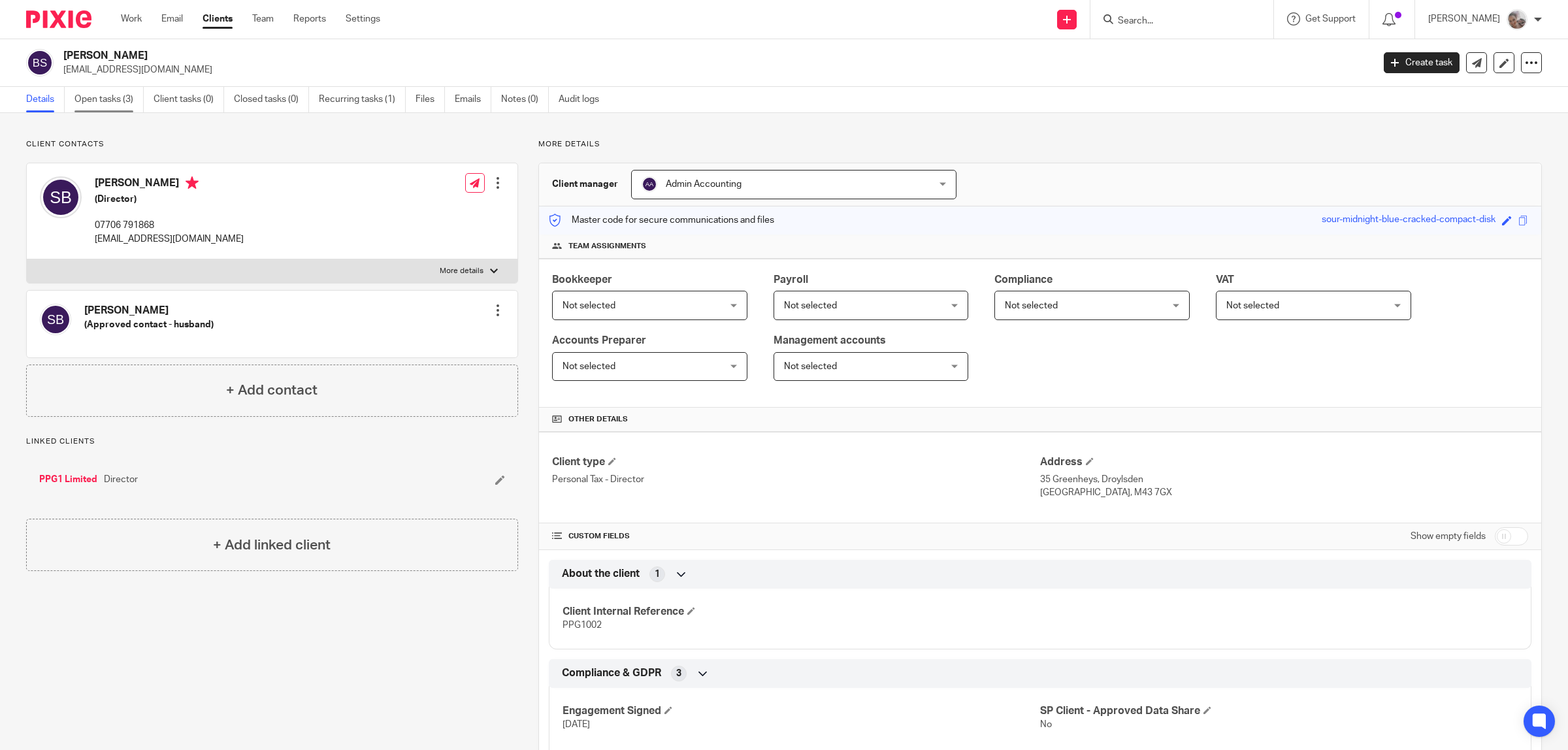
click at [120, 95] on link "Open tasks (3)" at bounding box center [109, 100] width 69 height 25
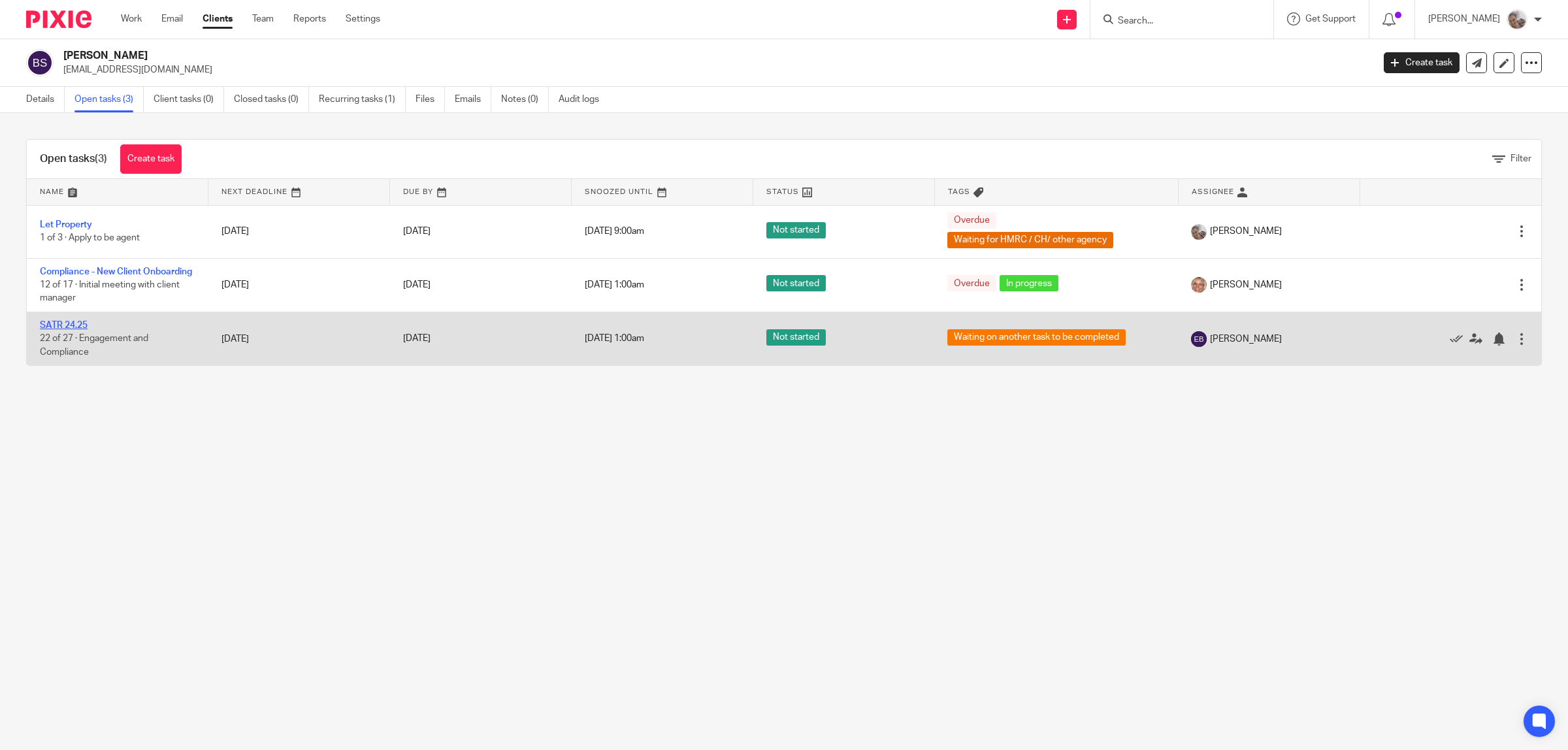
click at [73, 330] on link "SATR 24.25" at bounding box center [64, 325] width 48 height 9
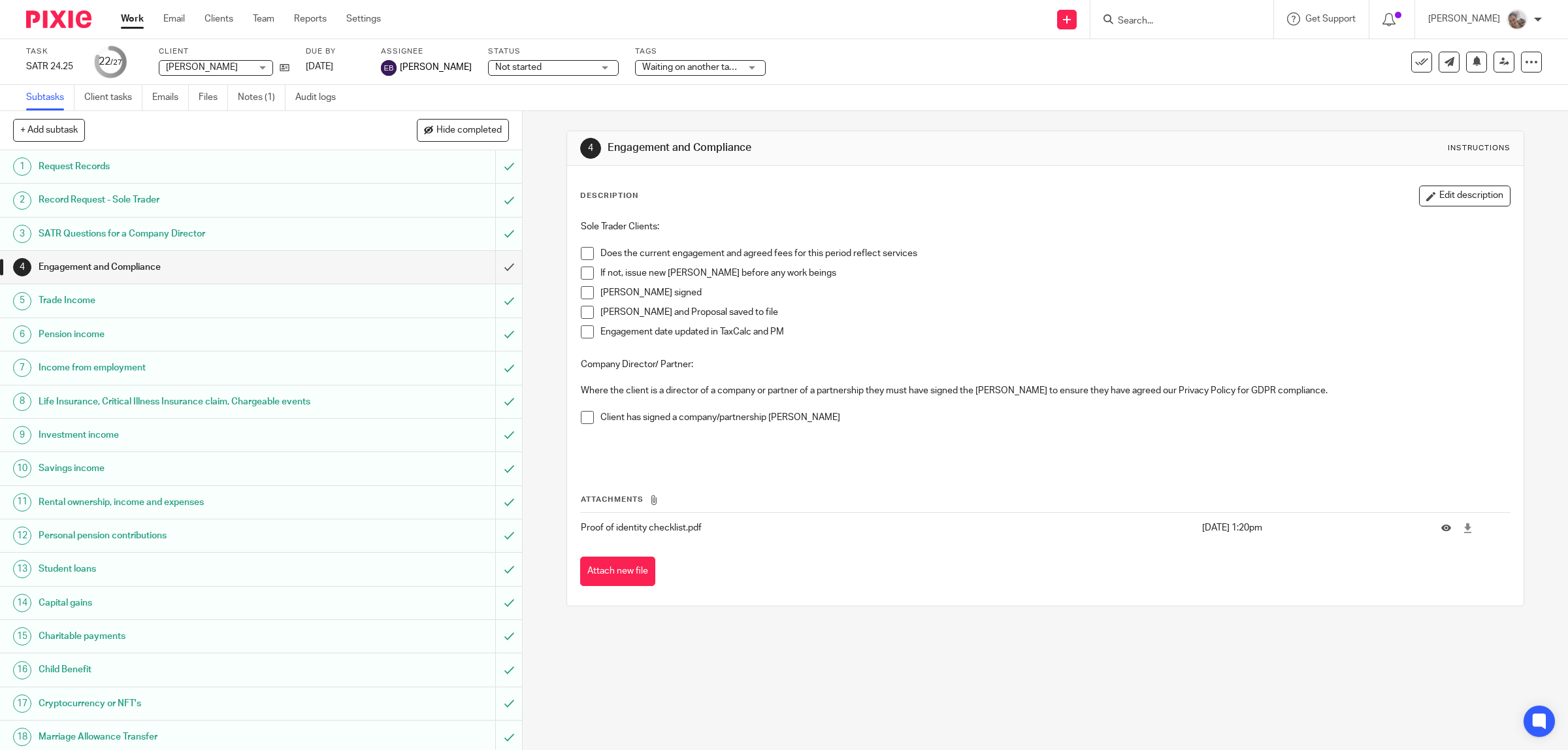
click at [585, 256] on span at bounding box center [587, 254] width 13 height 13
click at [491, 264] on input "submit" at bounding box center [261, 267] width 522 height 33
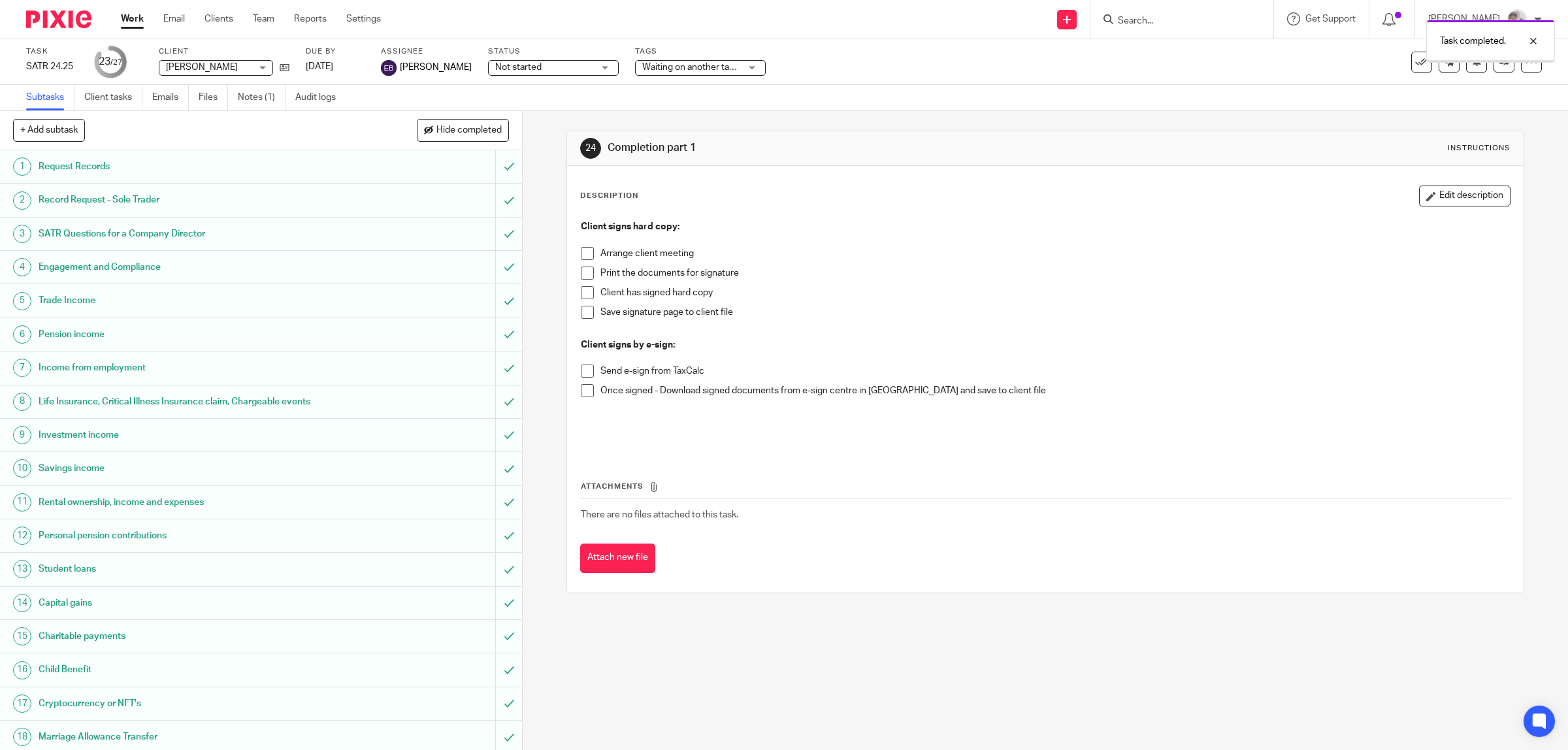
click at [670, 60] on div "Waiting on another task to be completed" at bounding box center [700, 68] width 130 height 16
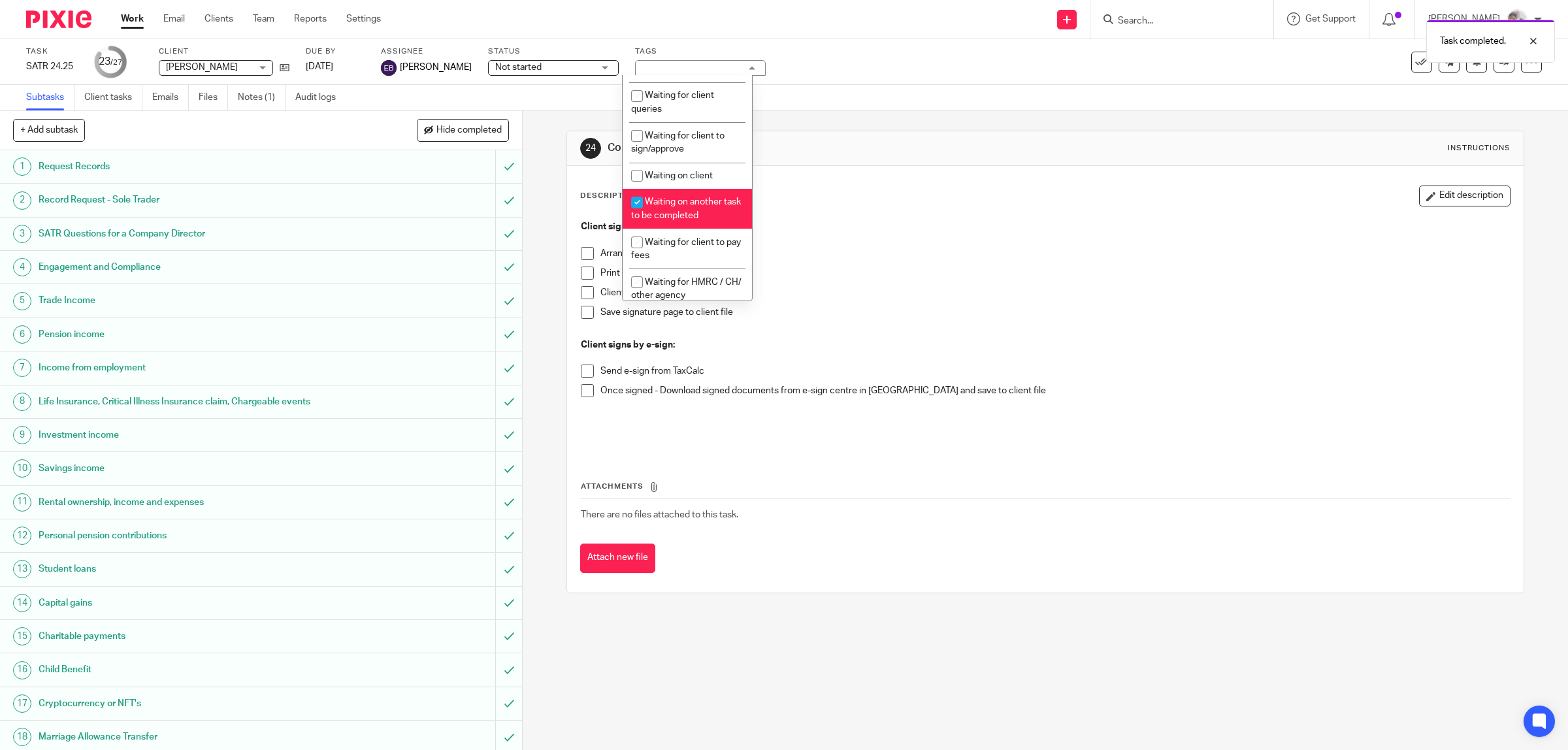
click at [658, 206] on li "Waiting on another task to be completed" at bounding box center [687, 209] width 130 height 40
checkbox input "false"
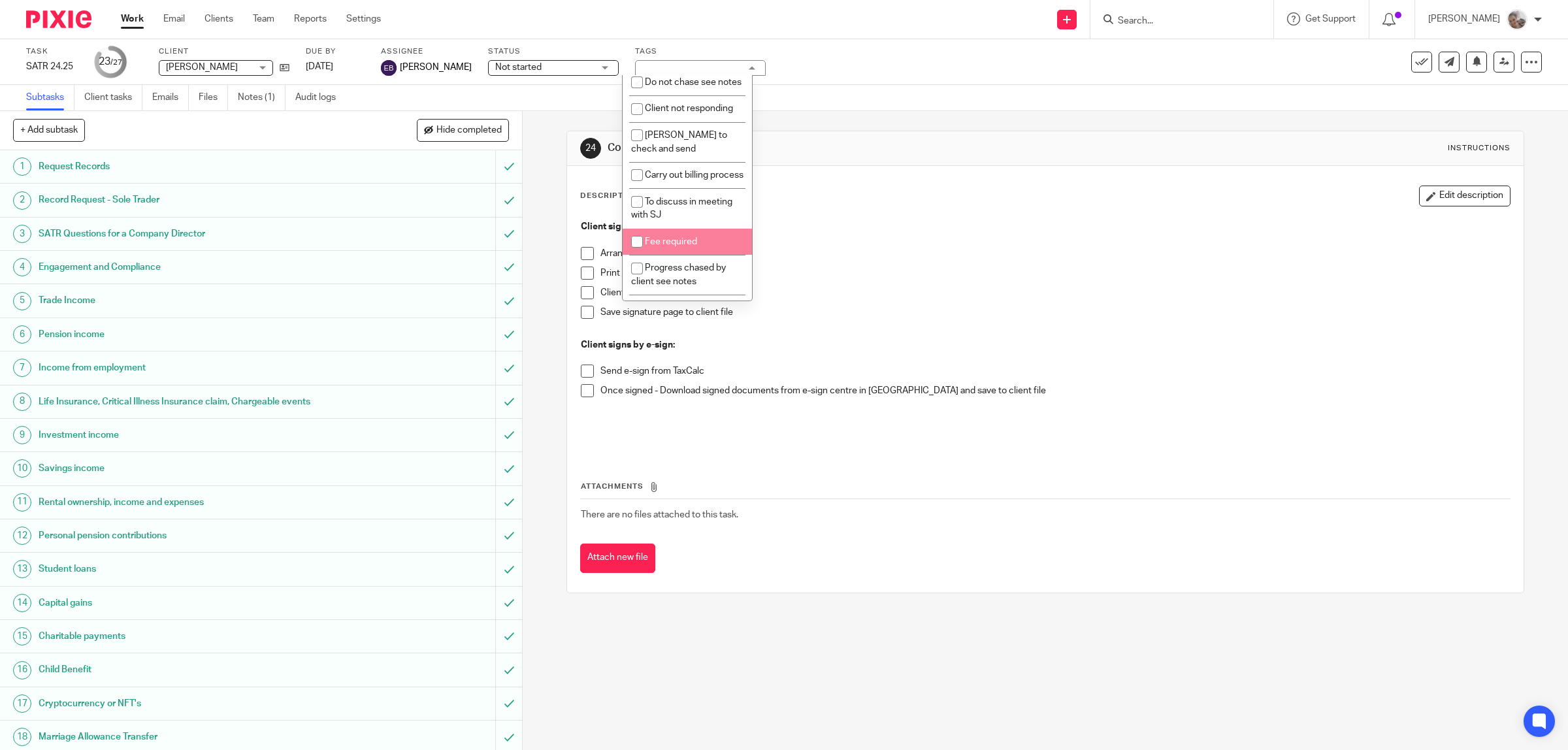
scroll to position [322, 0]
click at [668, 201] on span "Waiting for HMRC / CH/ other agency" at bounding box center [686, 212] width 110 height 23
checkbox input "true"
click at [263, 95] on link "Notes (1)" at bounding box center [261, 98] width 48 height 25
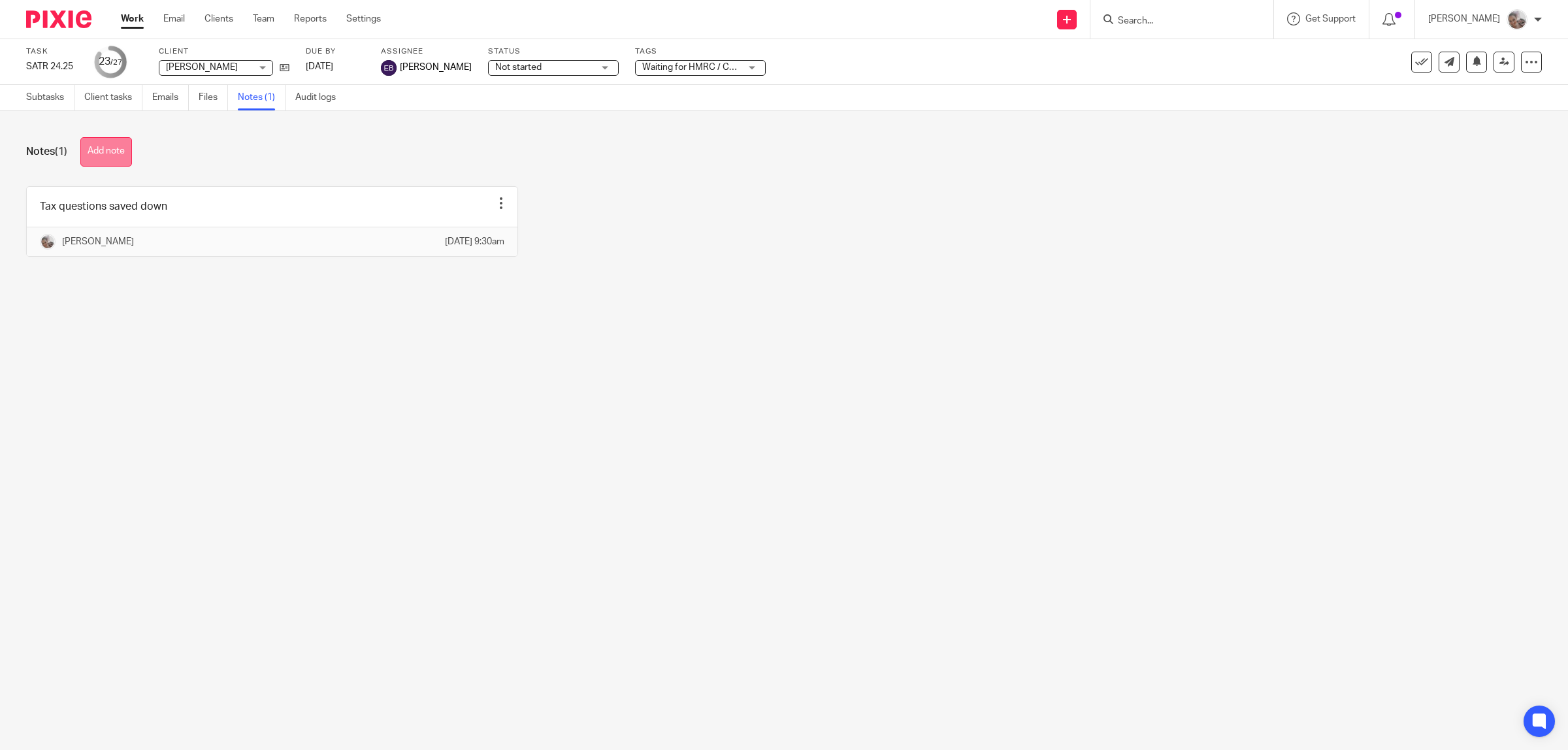
click at [115, 147] on button "Add note" at bounding box center [106, 151] width 51 height 29
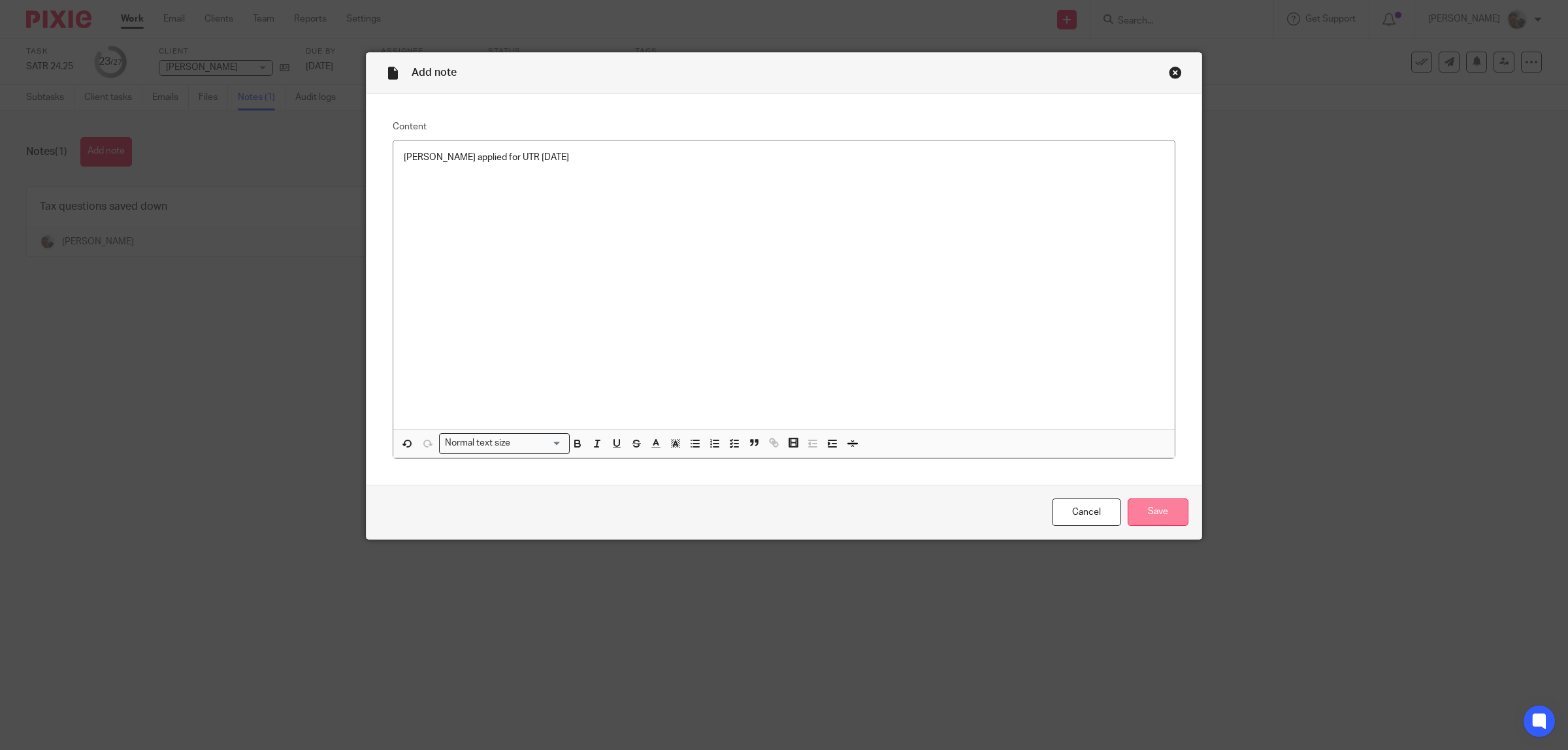
click at [1140, 507] on input "Save" at bounding box center [1159, 513] width 61 height 28
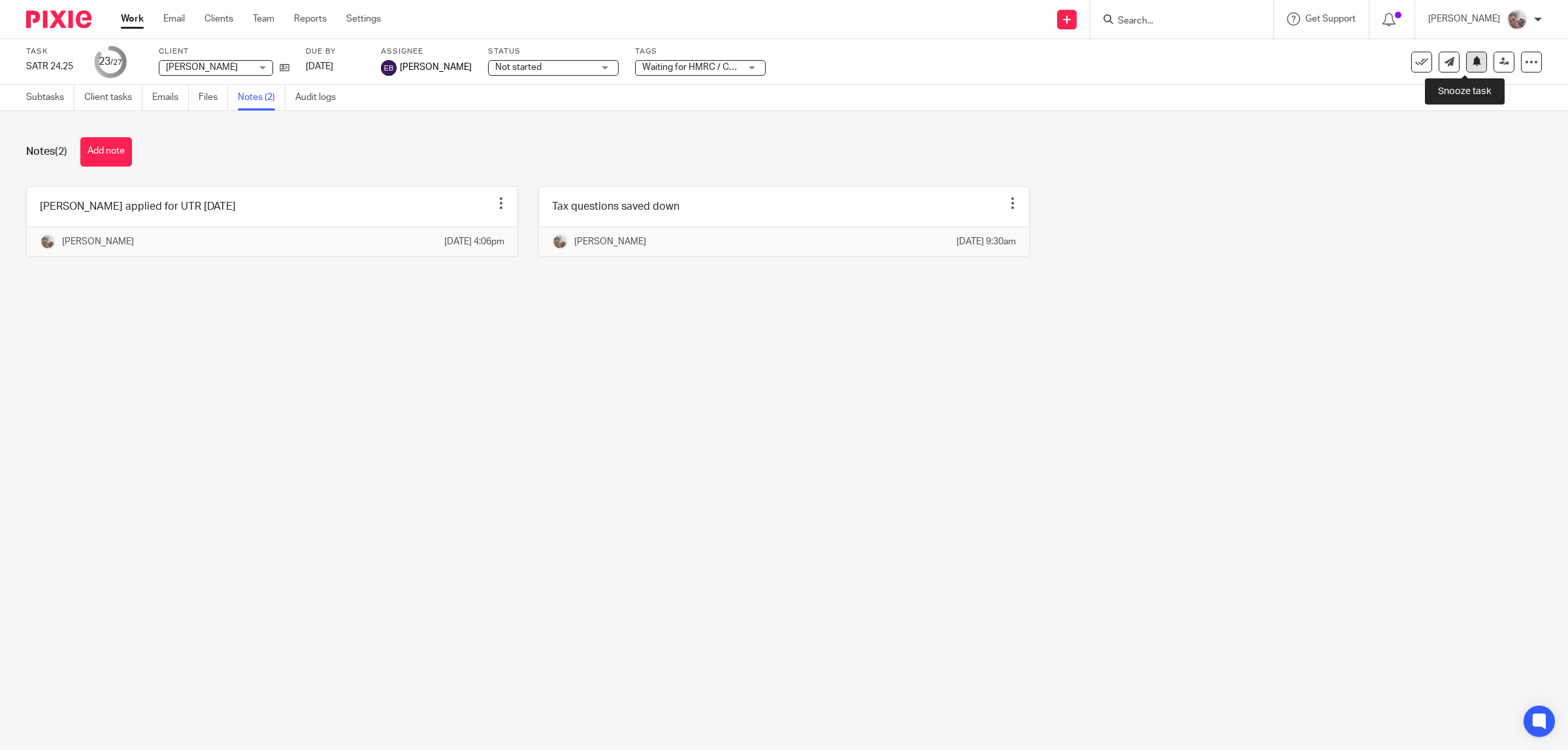
click at [1466, 69] on button at bounding box center [1476, 62] width 21 height 21
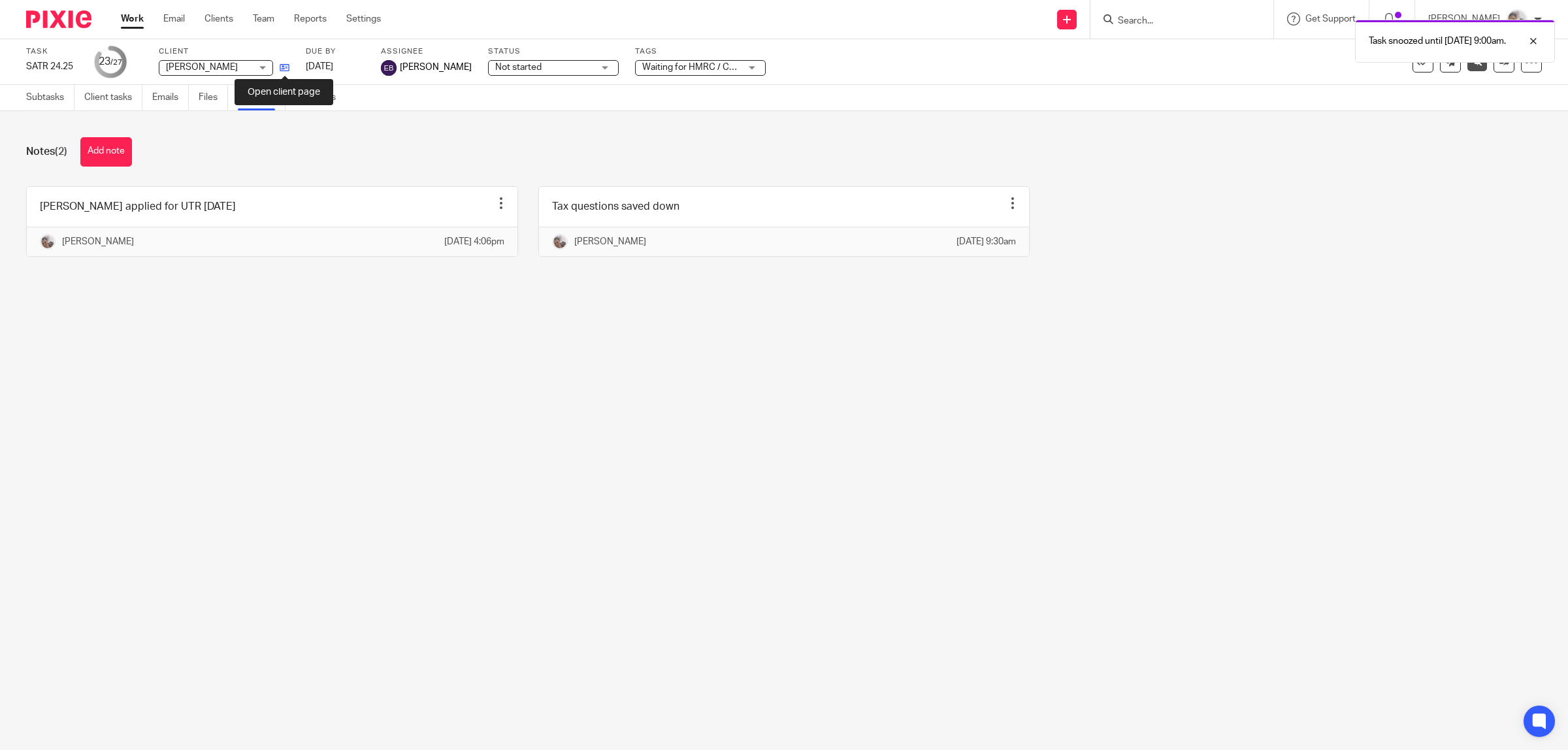
click at [284, 66] on icon at bounding box center [284, 67] width 10 height 10
click at [269, 13] on link "Team" at bounding box center [264, 19] width 22 height 13
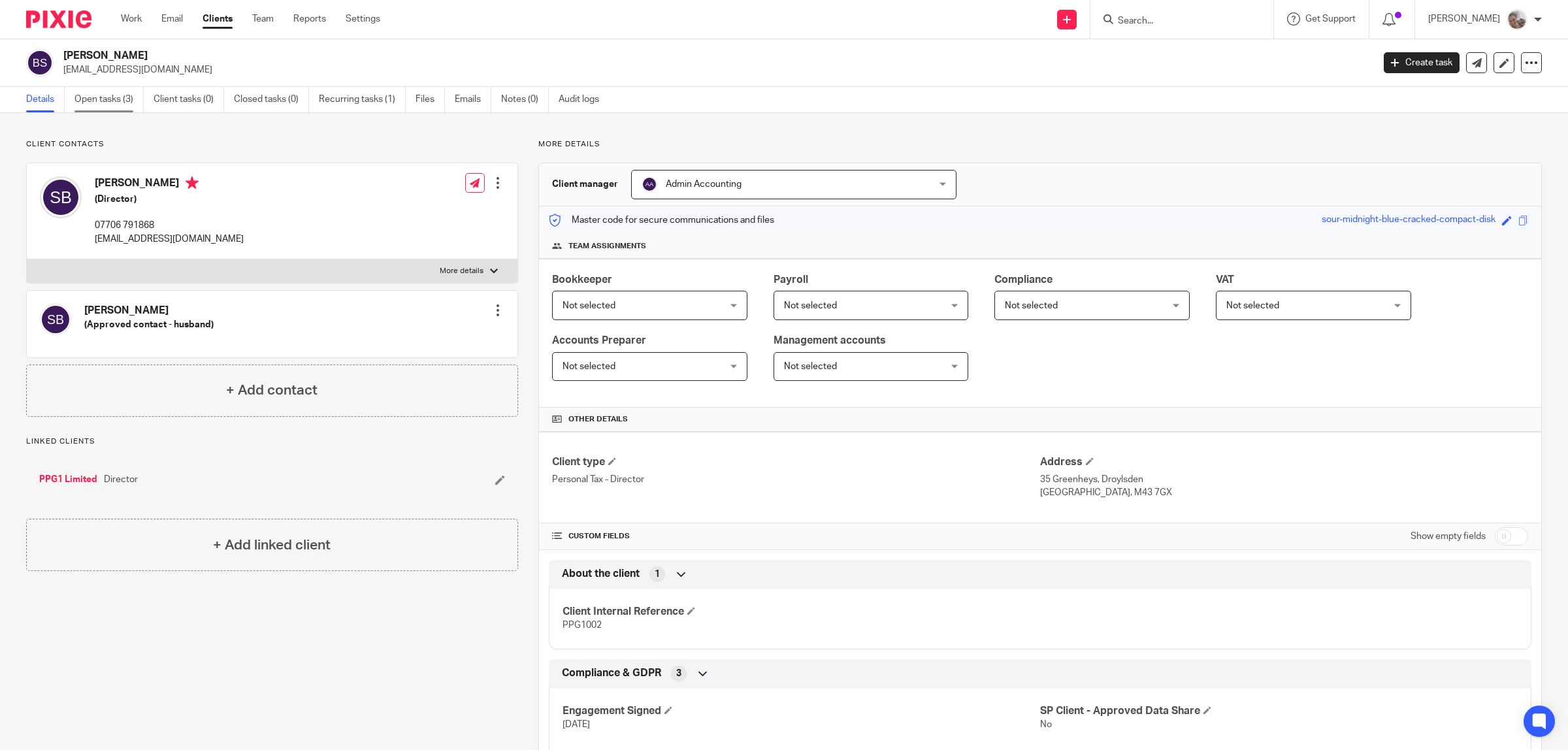
click at [120, 96] on link "Open tasks (3)" at bounding box center [109, 100] width 69 height 25
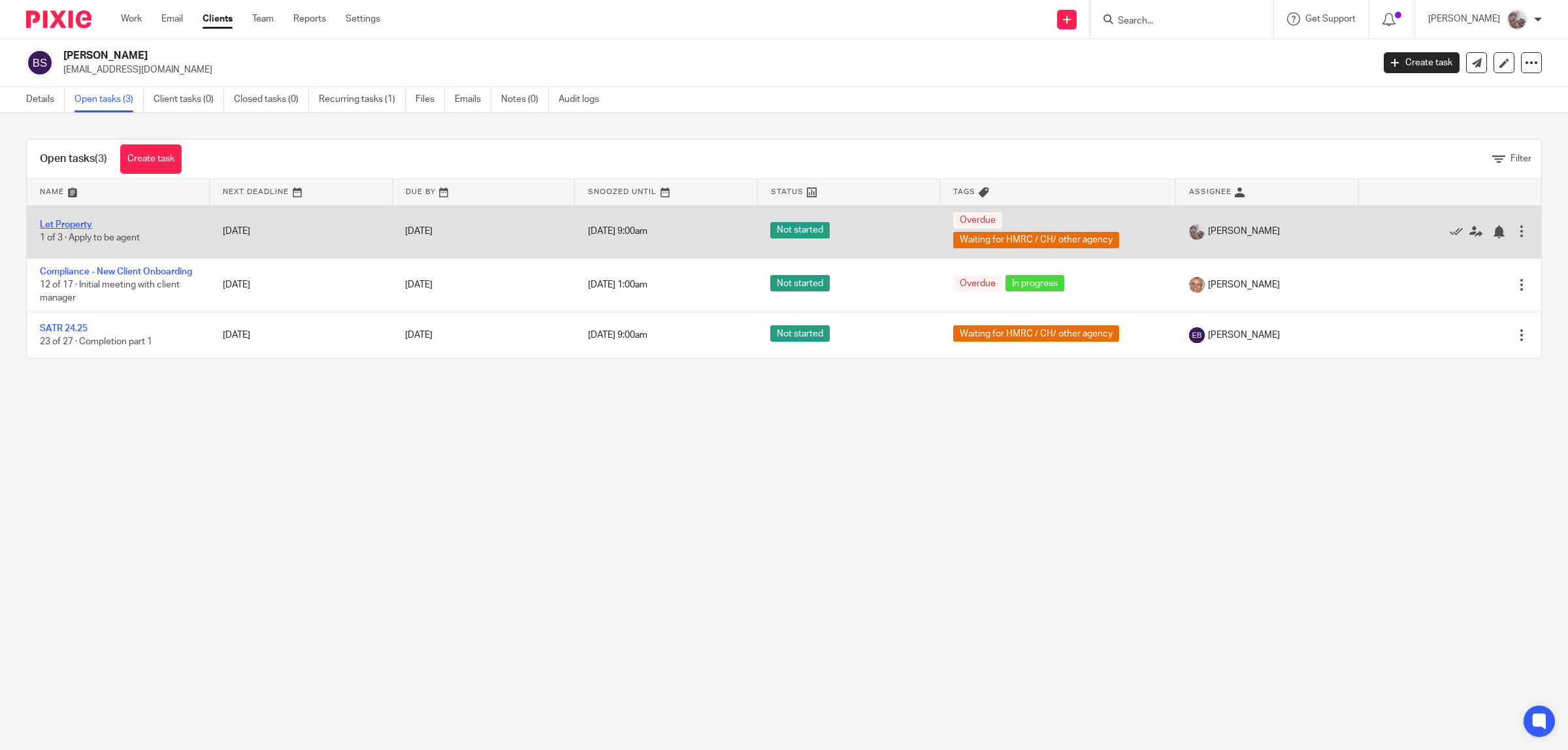
click at [86, 223] on link "Let Property" at bounding box center [66, 225] width 52 height 9
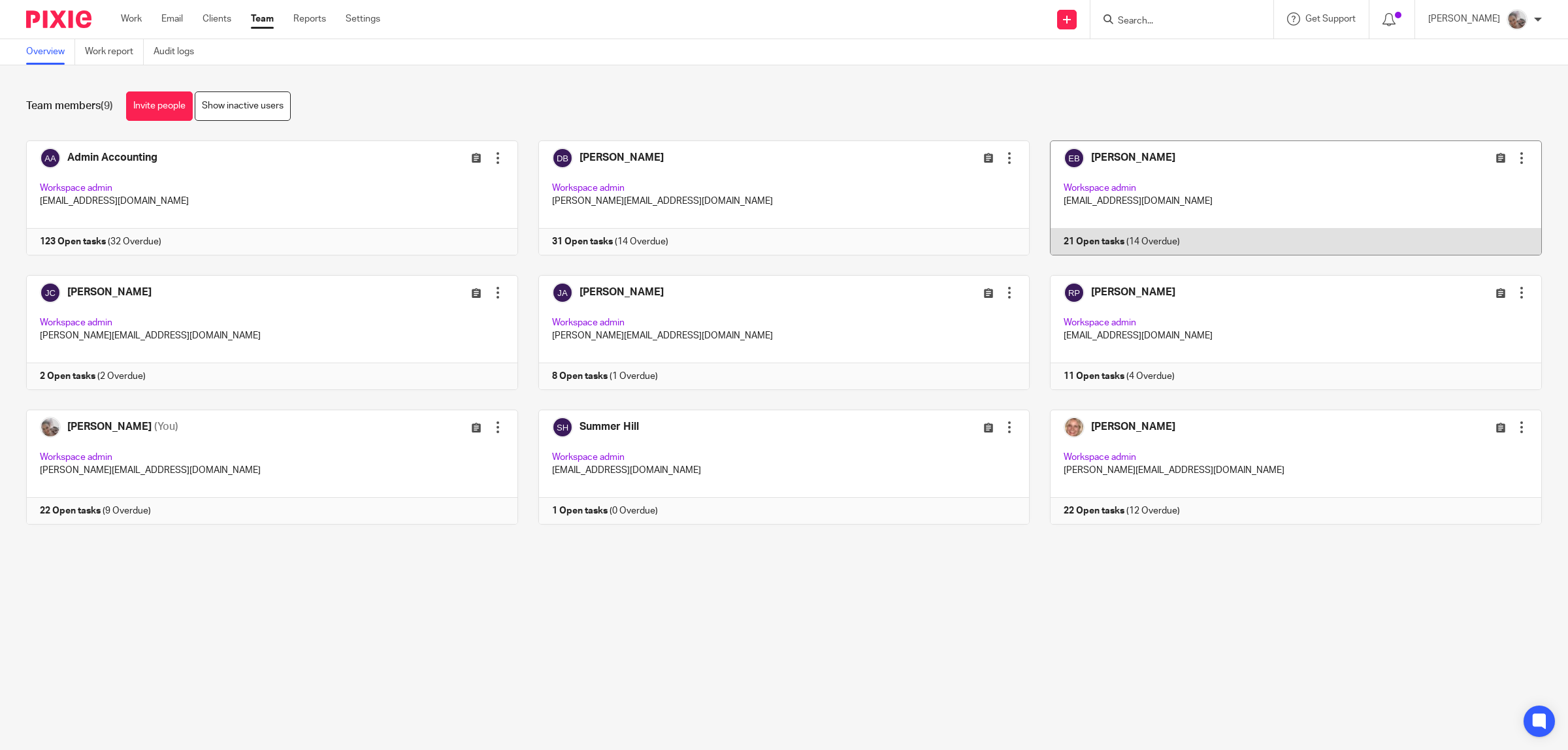
click at [1119, 155] on link at bounding box center [1286, 198] width 512 height 115
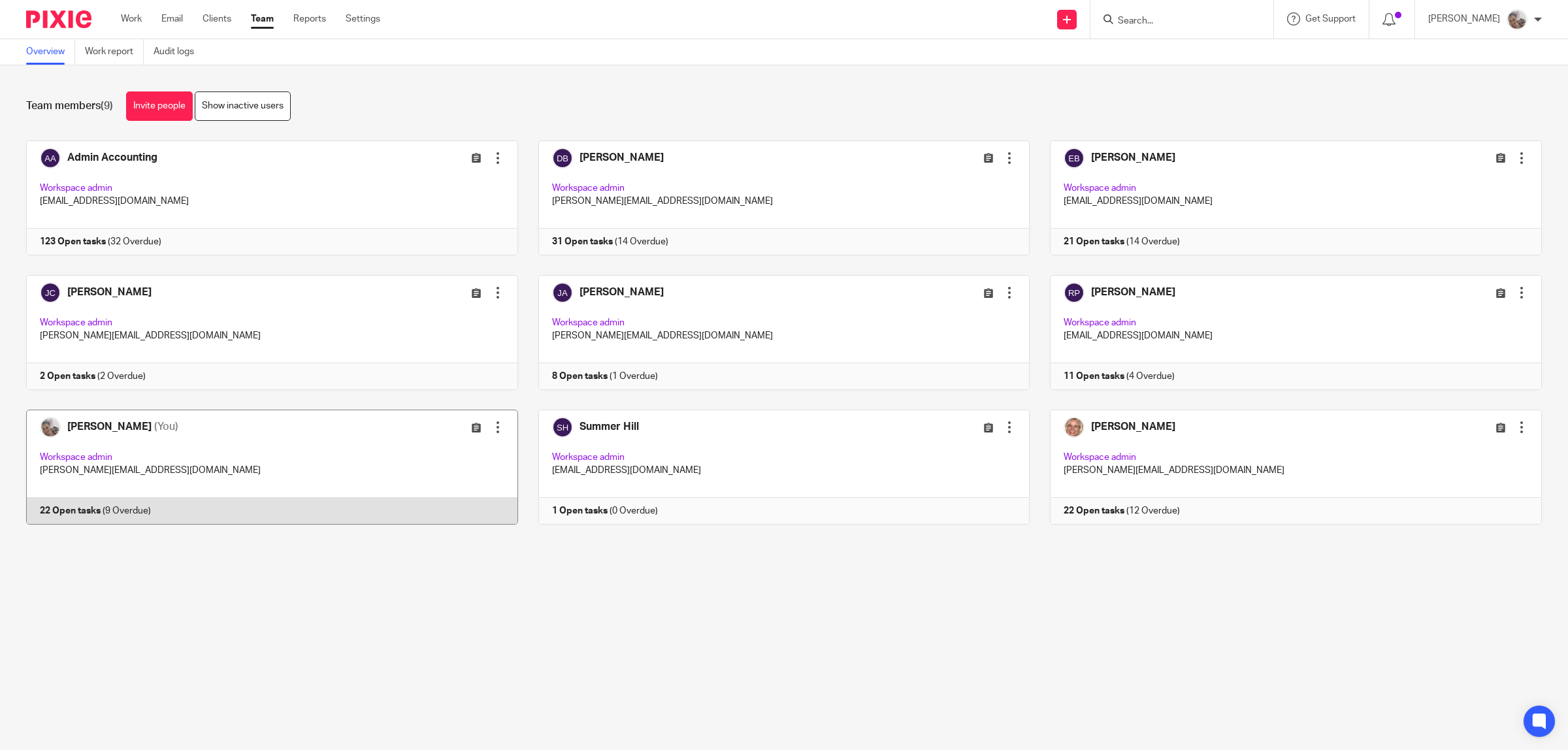
click at [134, 424] on link at bounding box center [262, 467] width 512 height 115
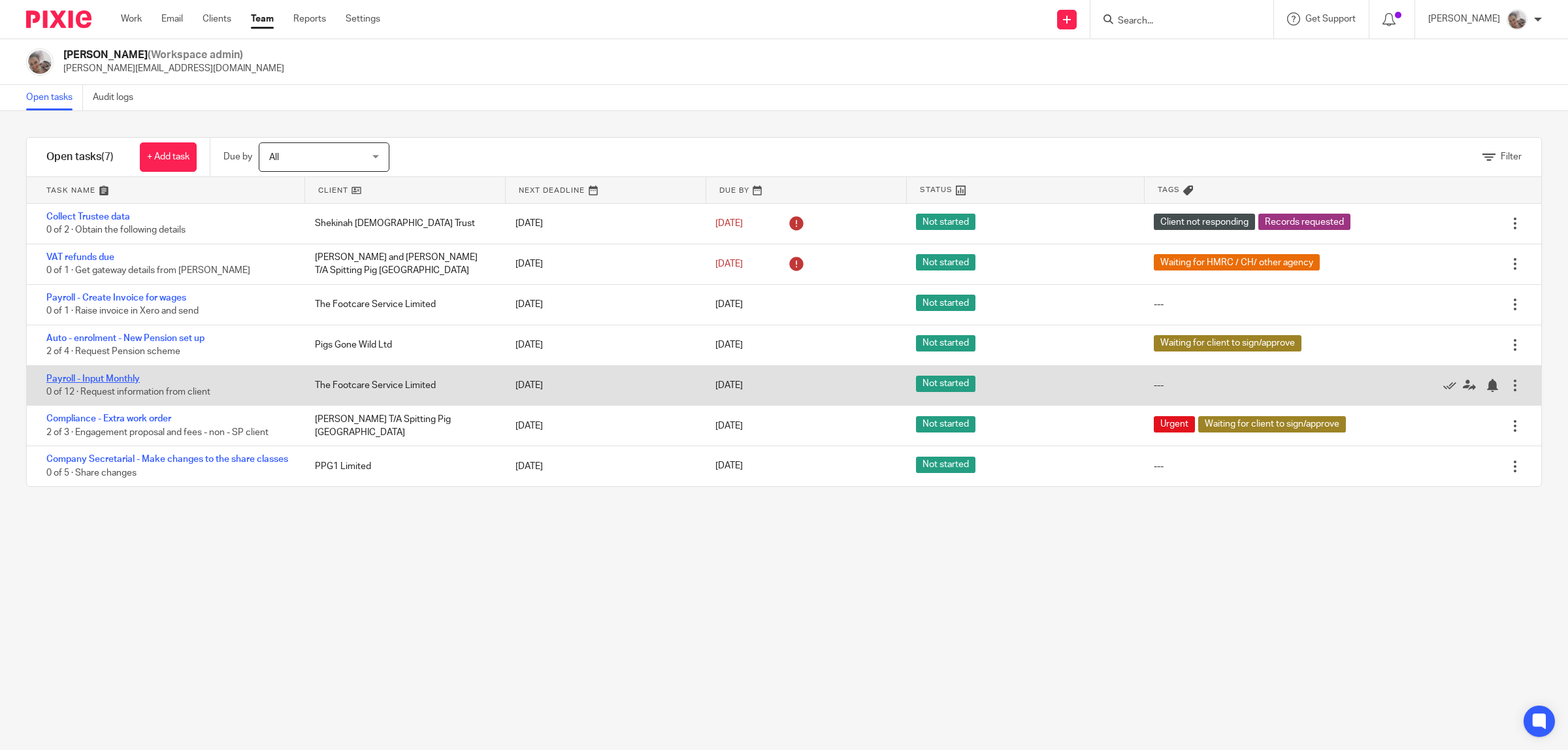
click at [121, 383] on link "Payroll - Input Monthly" at bounding box center [92, 379] width 93 height 9
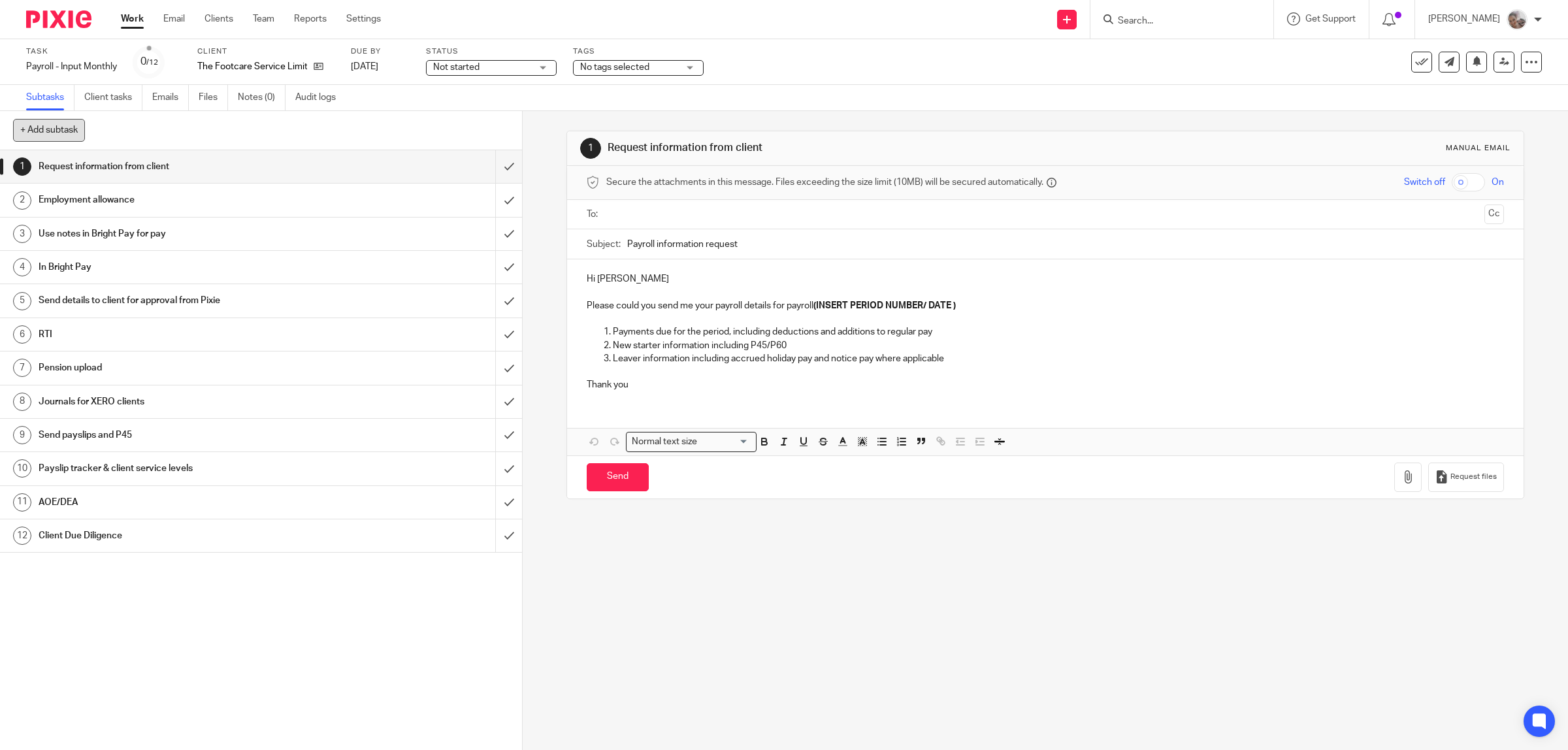
click at [66, 127] on button "+ Add subtask" at bounding box center [49, 130] width 72 height 22
click at [66, 136] on div "+ Add subtask Cancel + Add" at bounding box center [261, 130] width 522 height 39
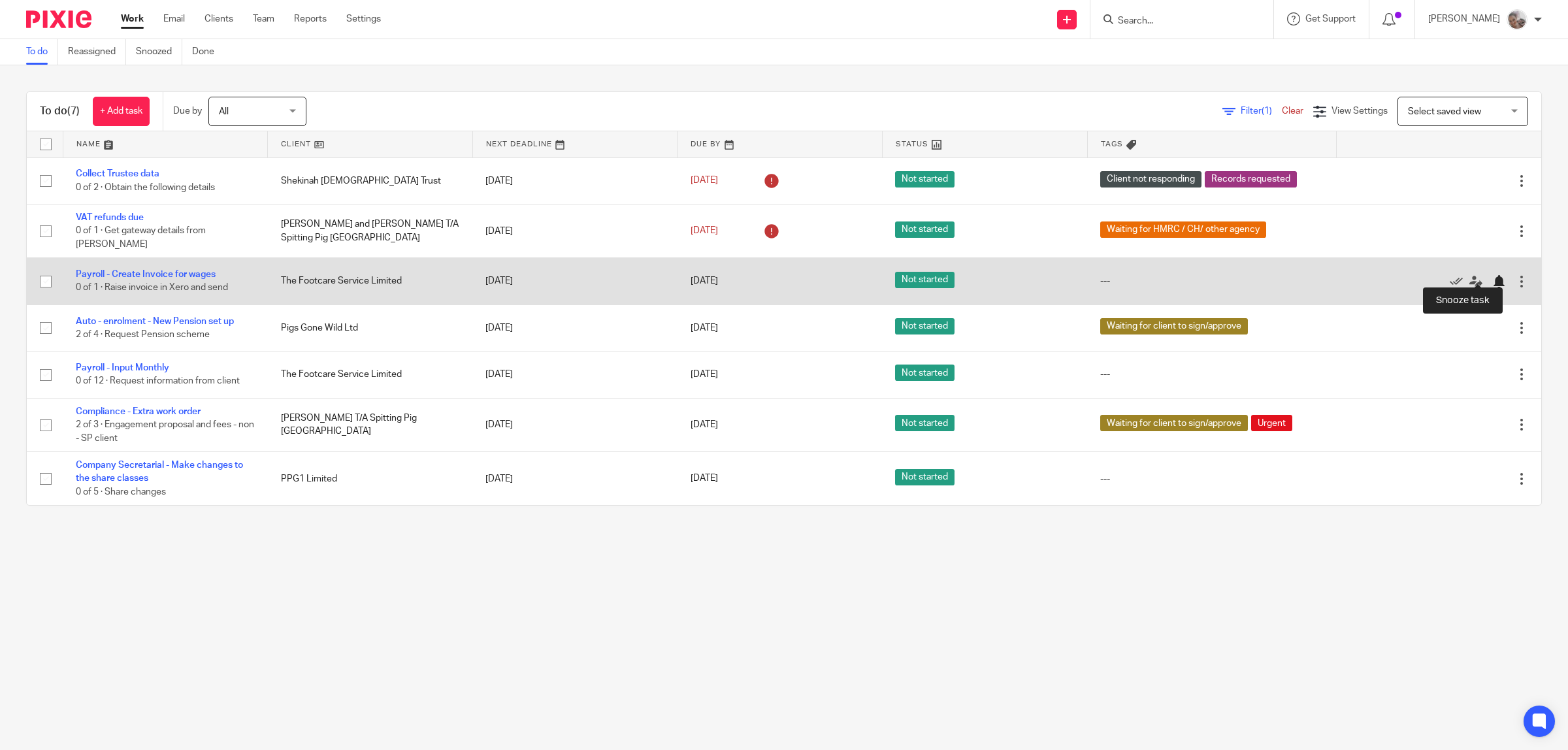
click at [1492, 276] on div at bounding box center [1499, 282] width 13 height 13
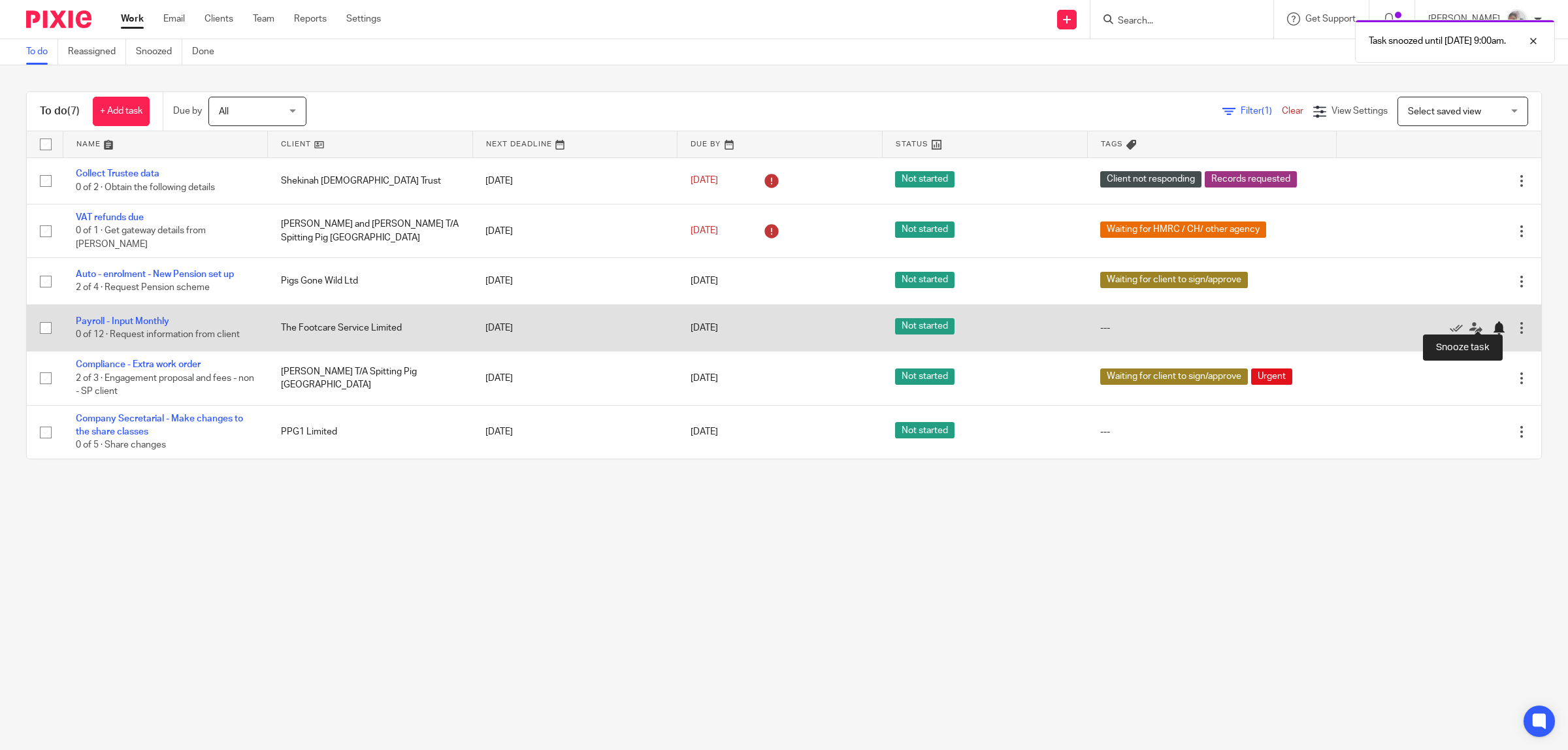
click at [1492, 322] on div at bounding box center [1499, 328] width 13 height 13
